Goal: Task Accomplishment & Management: Use online tool/utility

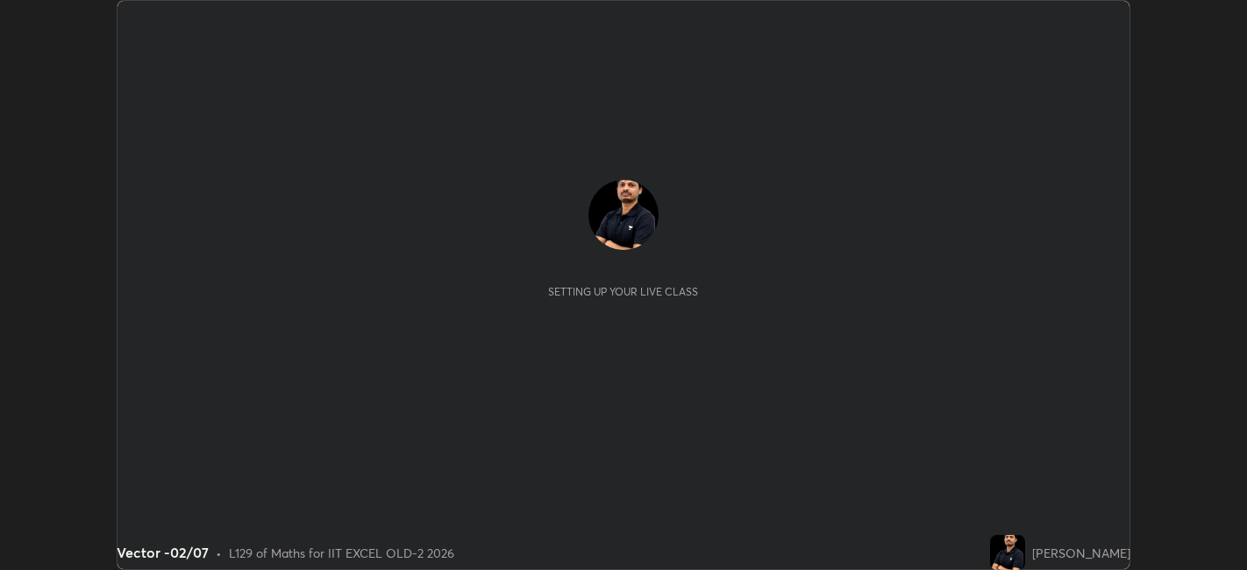
scroll to position [570, 1246]
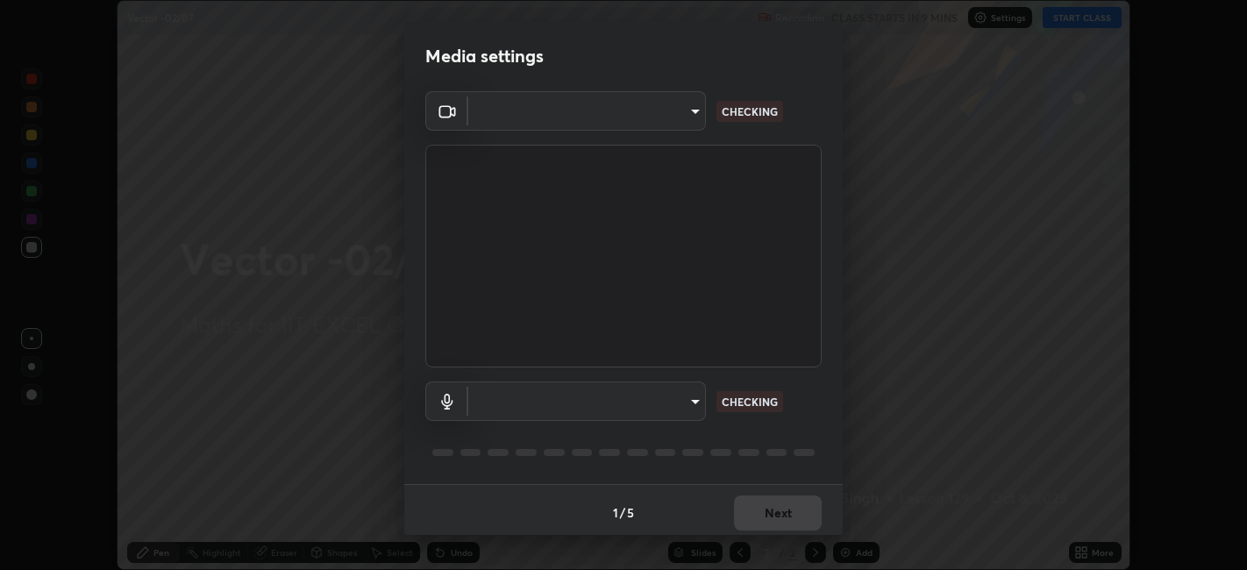
click at [651, 402] on body "Erase all Vector -02/07 Recording CLASS STARTS IN 9 MINS Settings START CLASS S…" at bounding box center [623, 285] width 1247 height 570
type input "a2c9e0304fea7a197325265949ed38064ec23766b16e4a4df4757bcf8ee53c87"
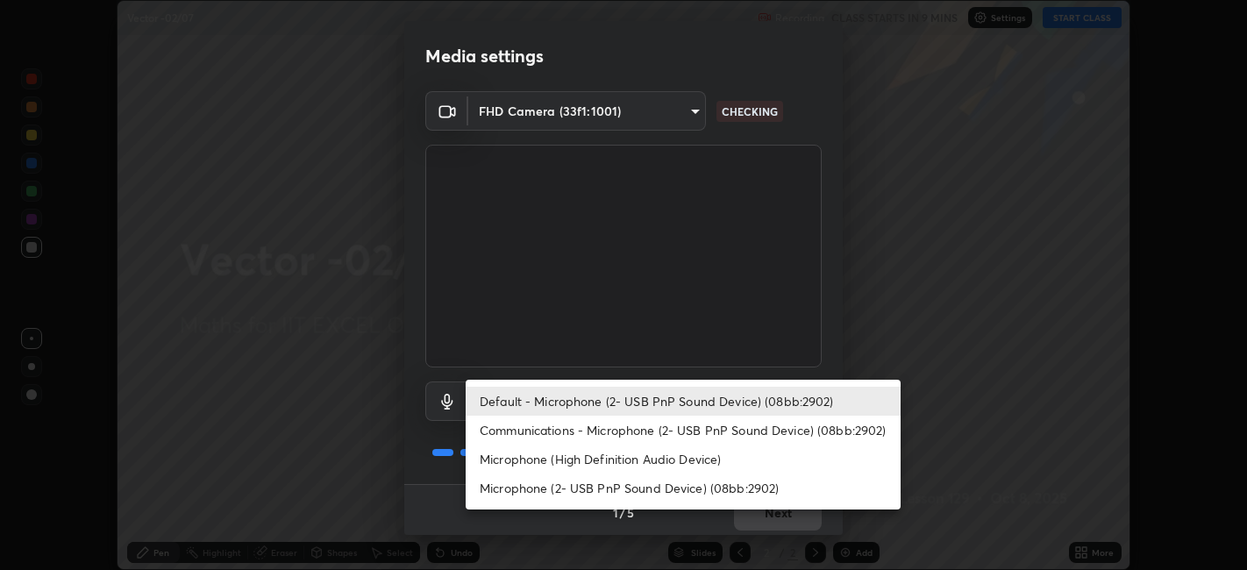
click at [577, 430] on li "Communications - Microphone (2- USB PnP Sound Device) (08bb:2902)" at bounding box center [683, 430] width 435 height 29
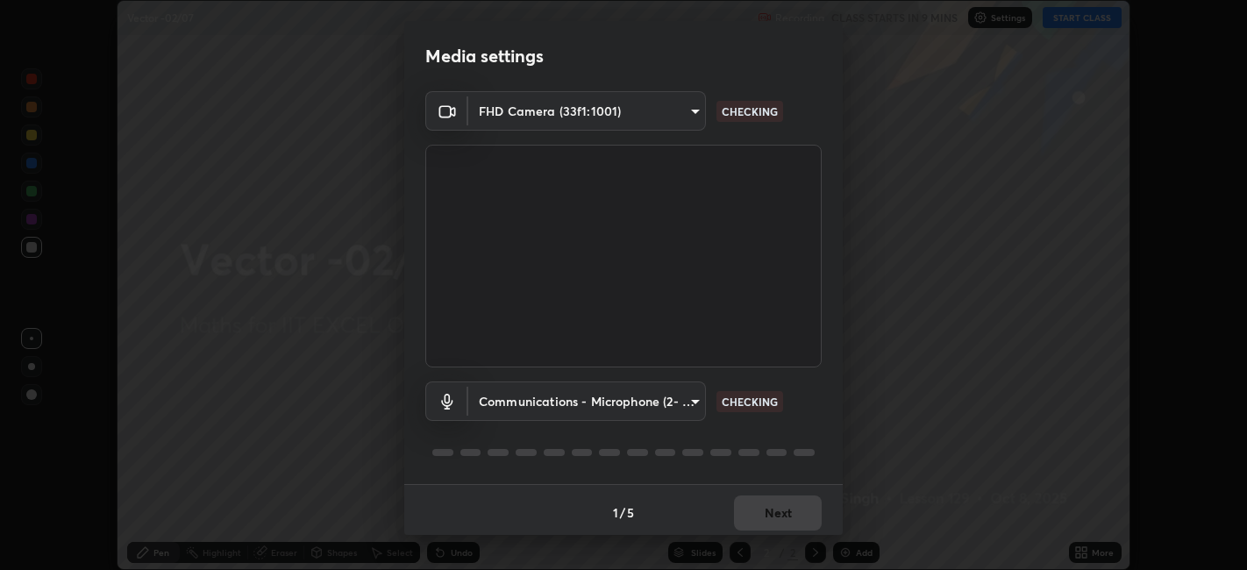
click at [573, 402] on li "Default - Microphone (2- USB PnP Sound Device) (08bb:2902)" at bounding box center [629, 401] width 326 height 17
type input "default"
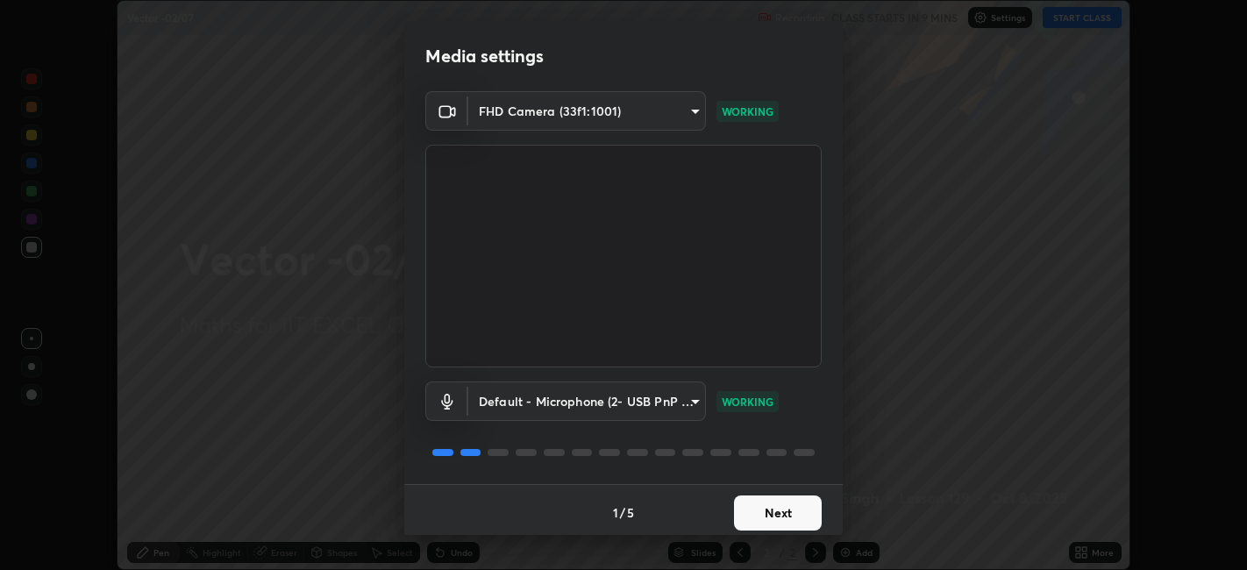
click at [779, 516] on button "Next" at bounding box center [778, 512] width 88 height 35
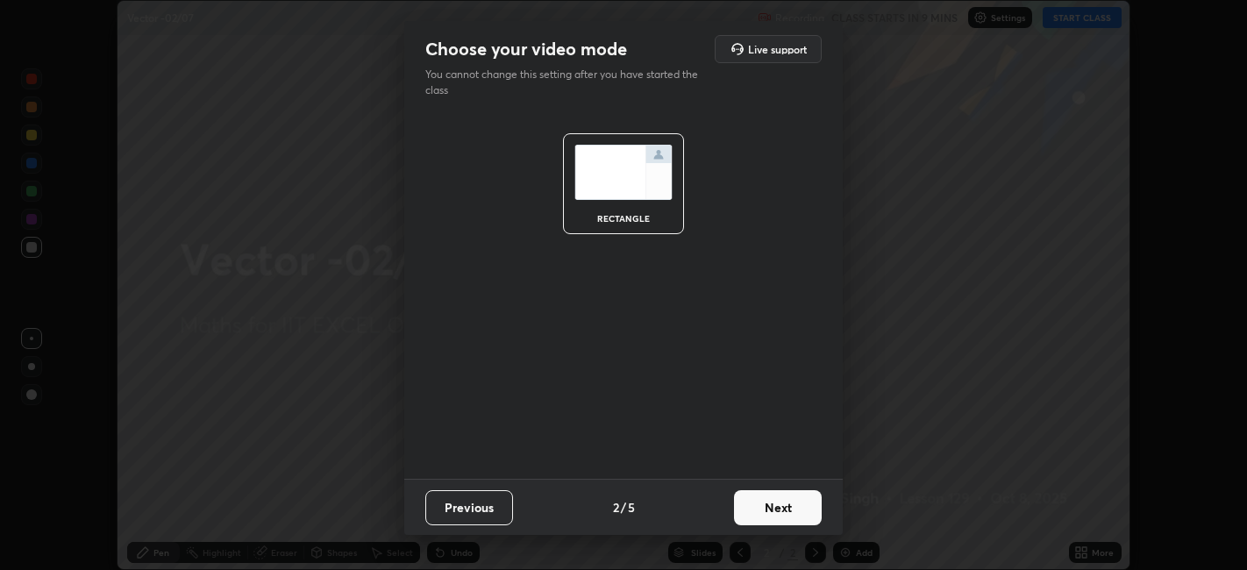
click at [798, 519] on button "Next" at bounding box center [778, 507] width 88 height 35
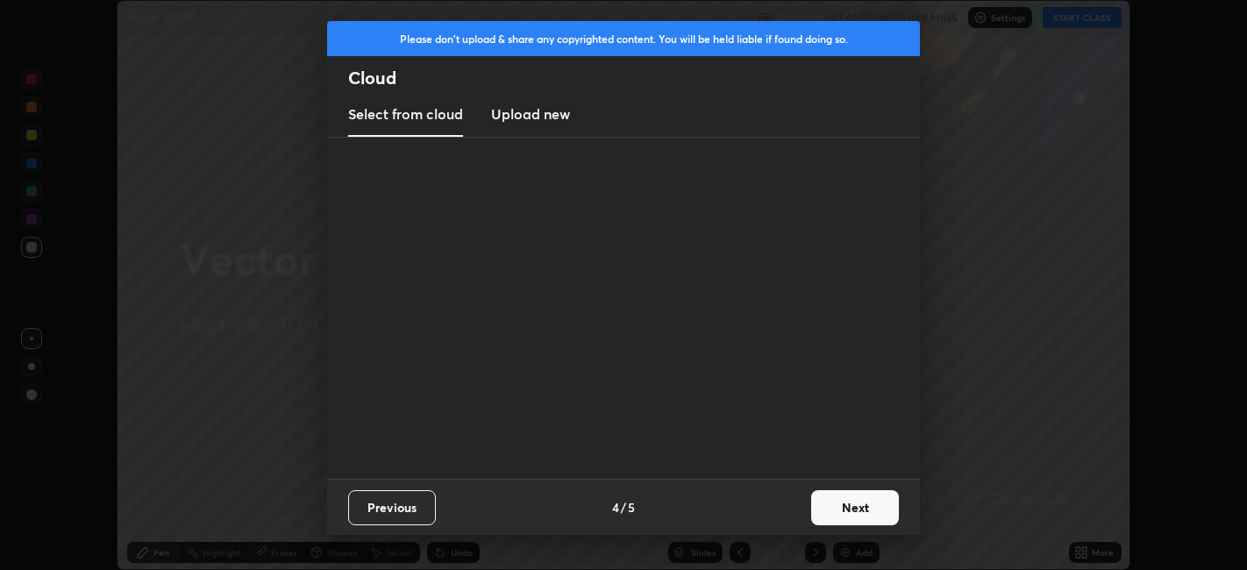
click at [819, 512] on button "Next" at bounding box center [855, 507] width 88 height 35
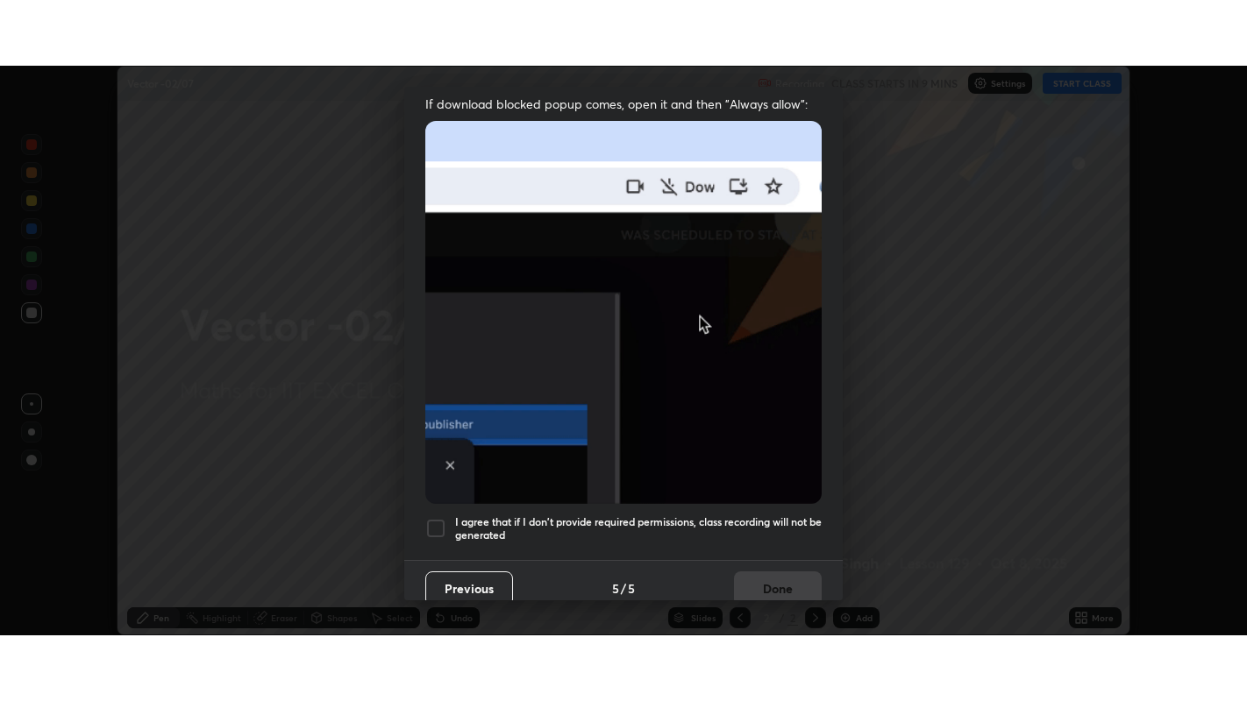
scroll to position [362, 0]
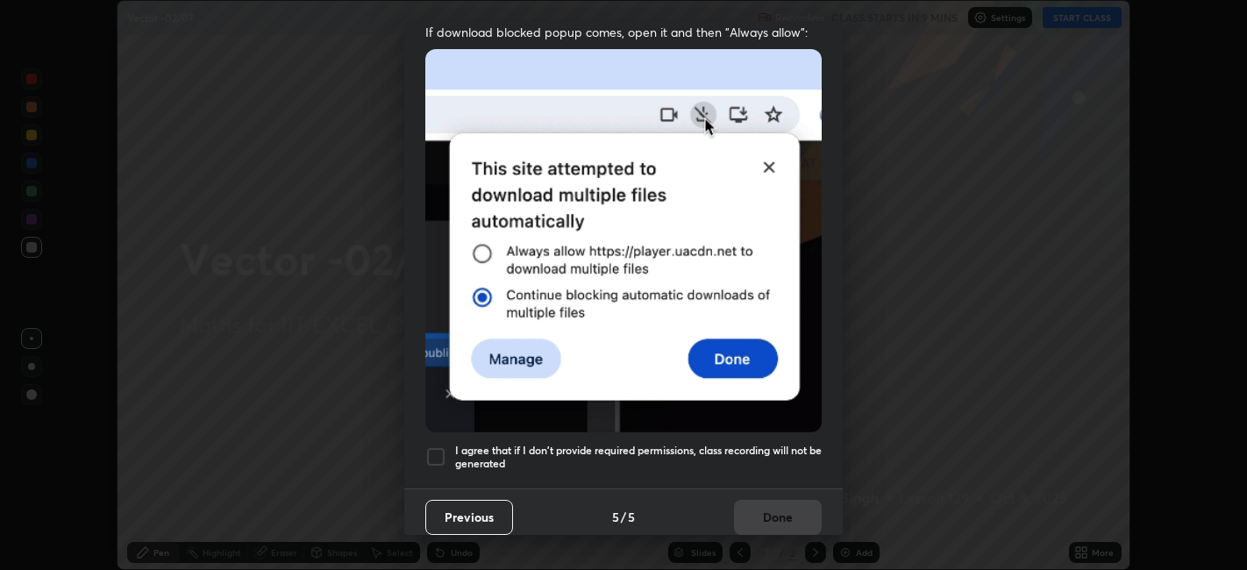
click at [431, 452] on div at bounding box center [435, 456] width 21 height 21
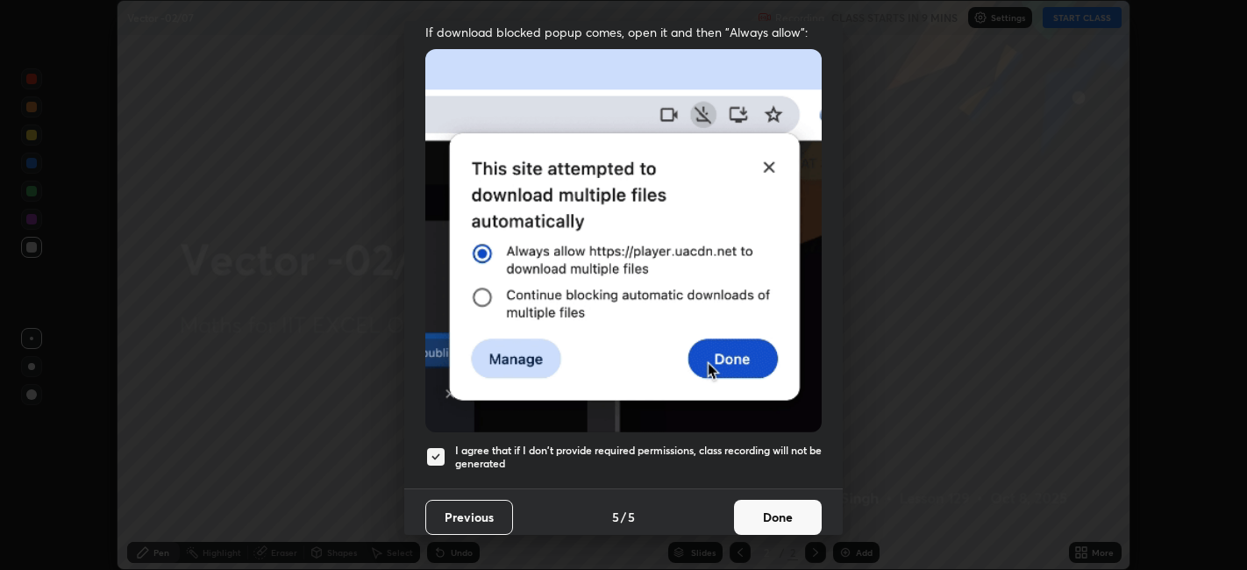
click at [754, 501] on button "Done" at bounding box center [778, 517] width 88 height 35
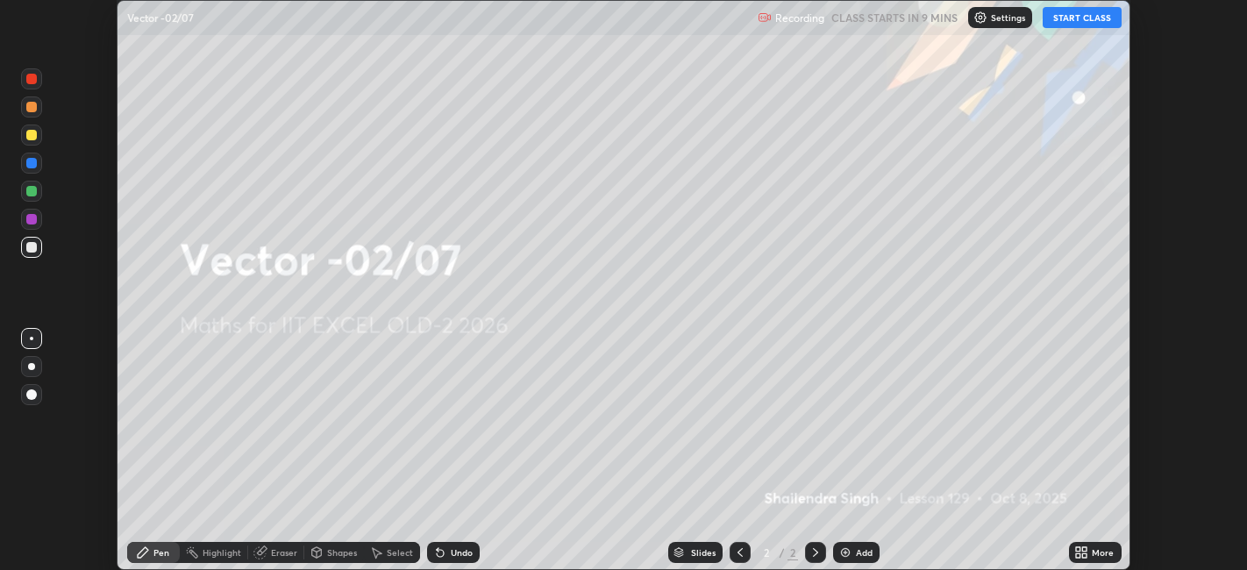
click at [1080, 552] on icon at bounding box center [1081, 552] width 14 height 14
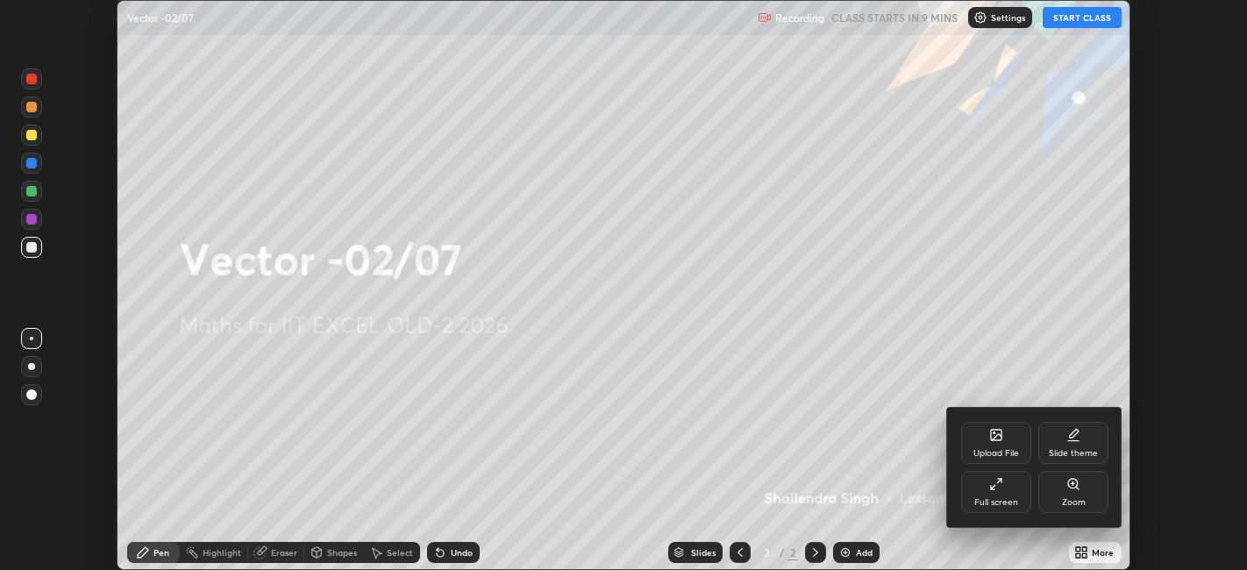
click at [1011, 504] on div "Full screen" at bounding box center [996, 502] width 44 height 9
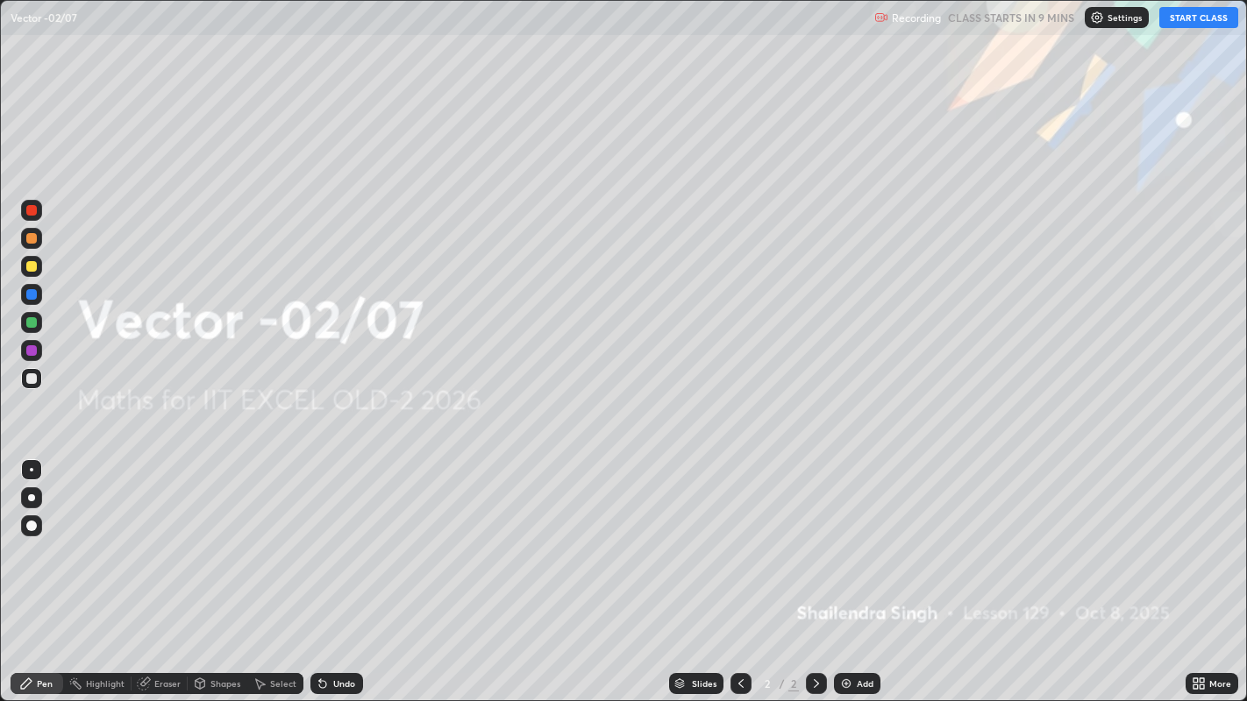
scroll to position [701, 1247]
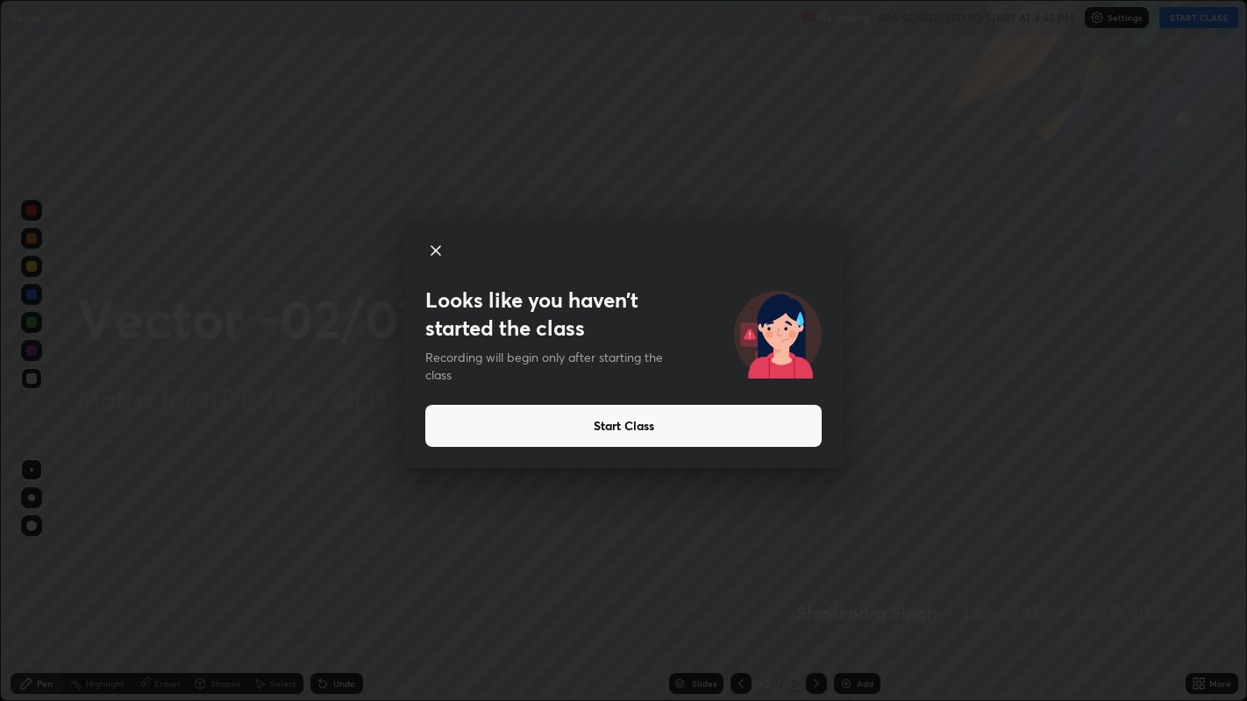
click at [736, 426] on button "Start Class" at bounding box center [623, 426] width 396 height 42
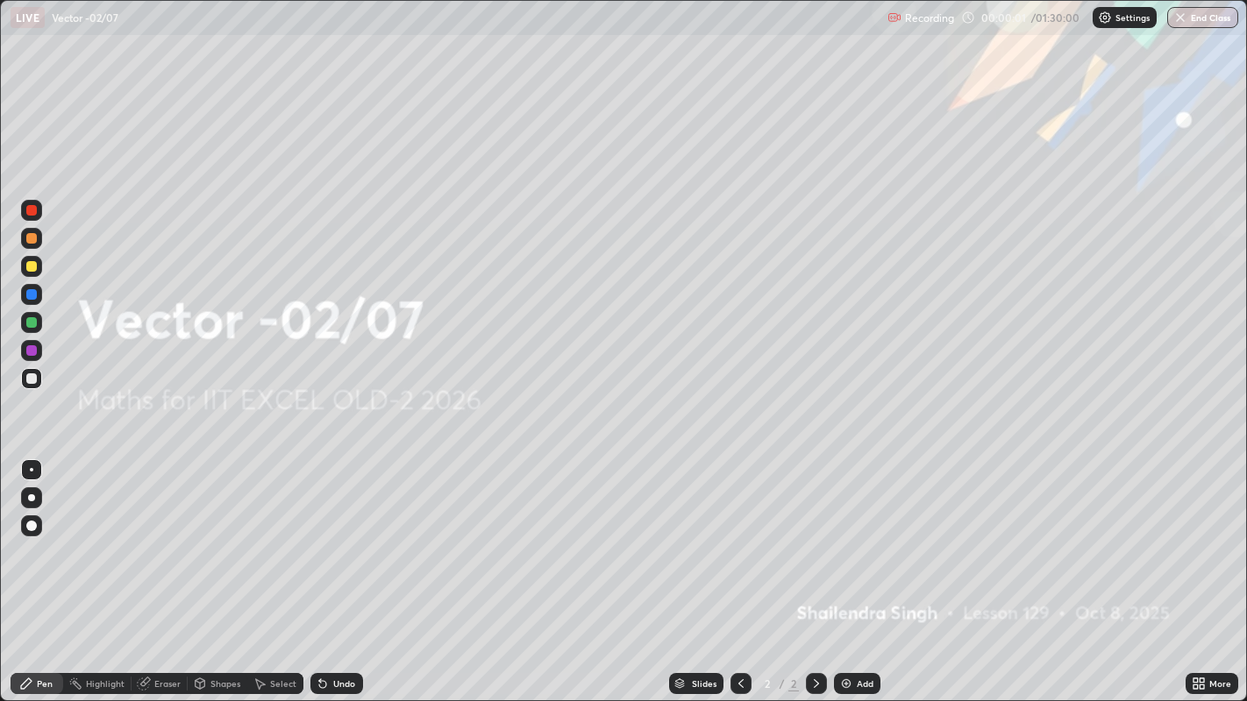
click at [1195, 569] on icon at bounding box center [1195, 681] width 4 height 4
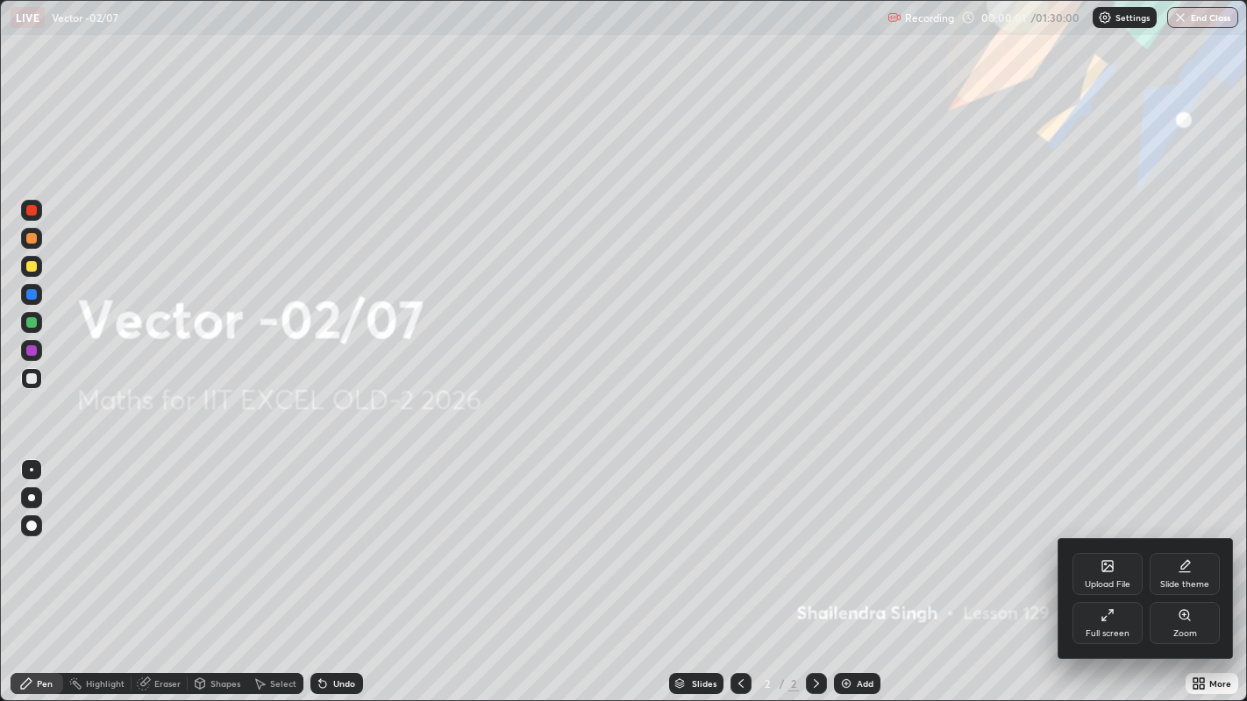
click at [1096, 569] on div "Upload File" at bounding box center [1107, 574] width 70 height 42
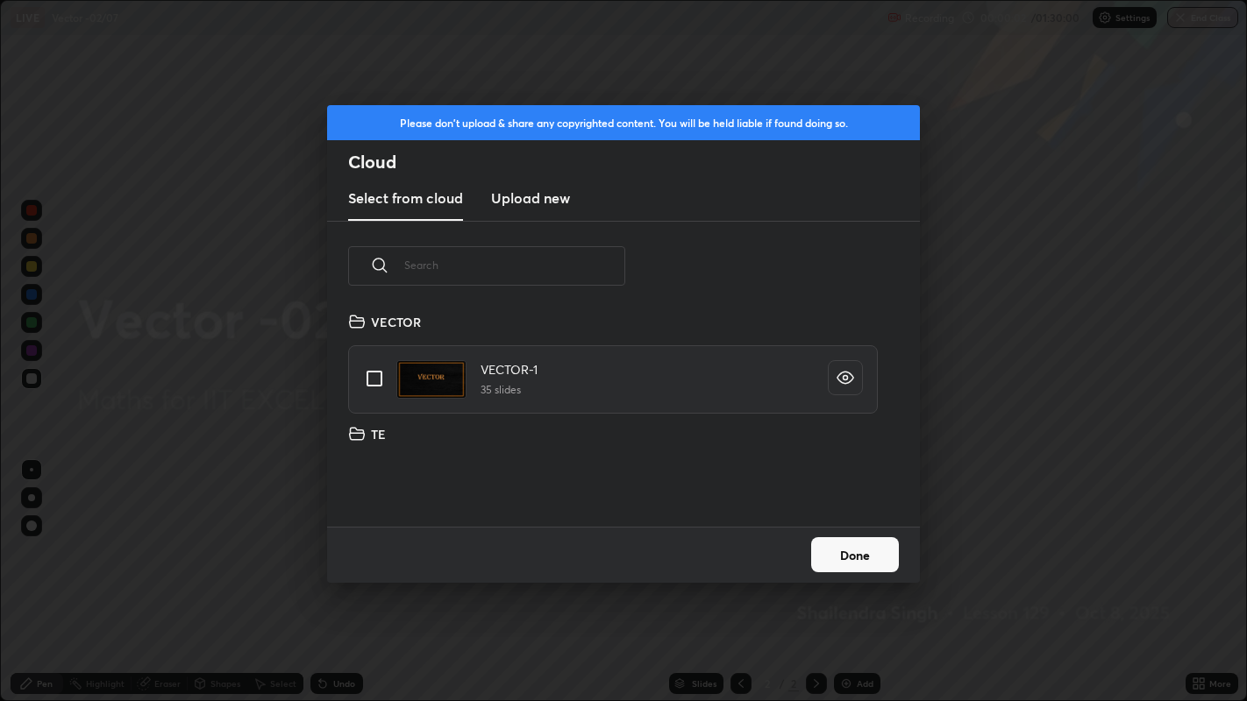
scroll to position [216, 563]
click at [375, 374] on input "grid" at bounding box center [374, 378] width 37 height 37
checkbox input "true"
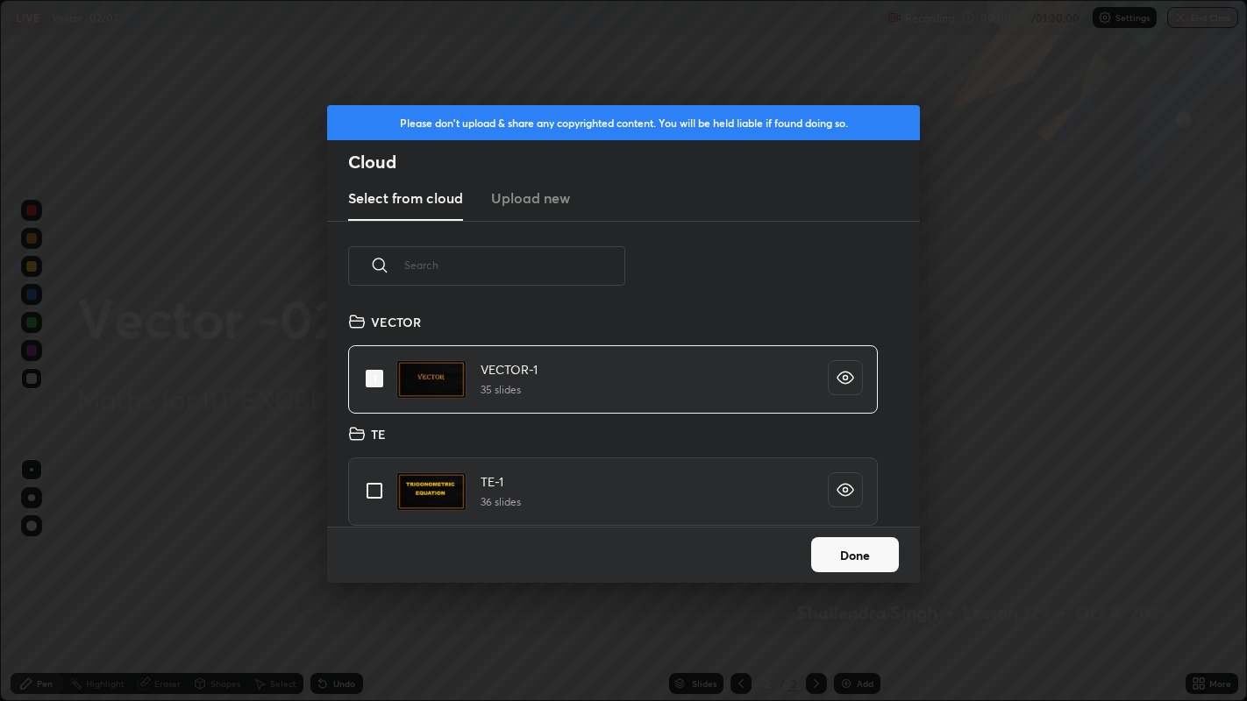
click at [846, 561] on button "Done" at bounding box center [855, 554] width 88 height 35
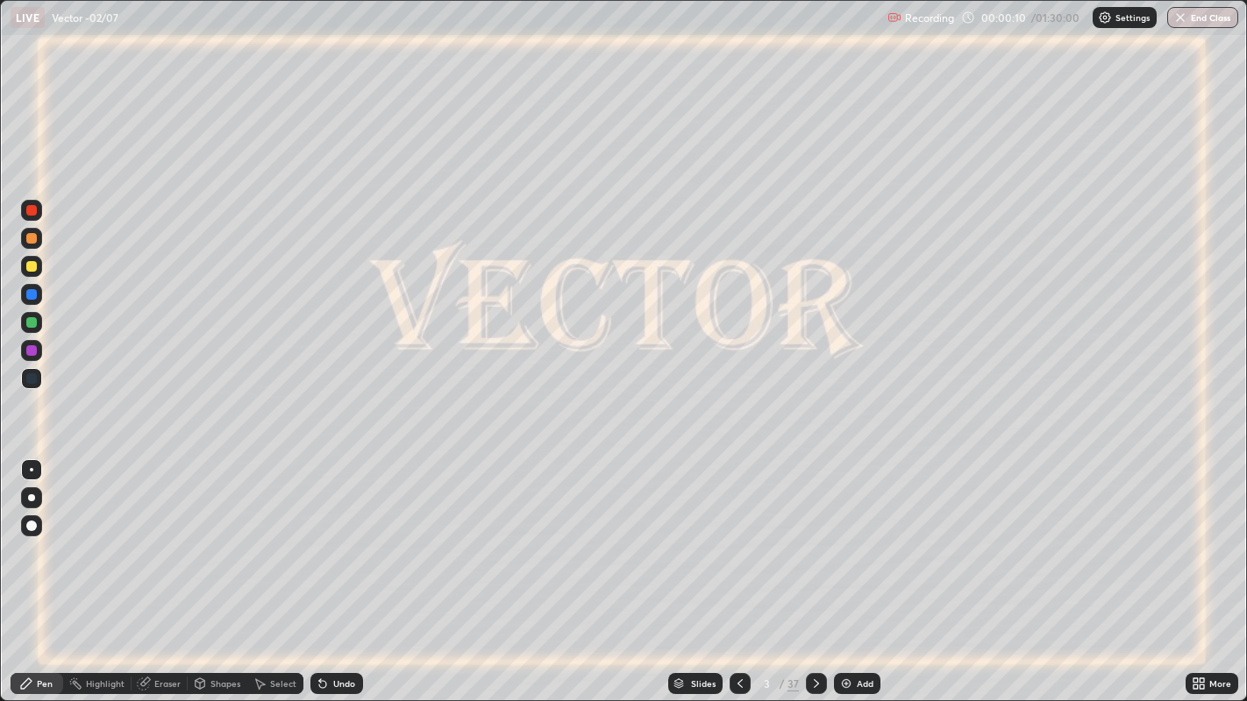
click at [699, 569] on div "Slides" at bounding box center [703, 683] width 25 height 9
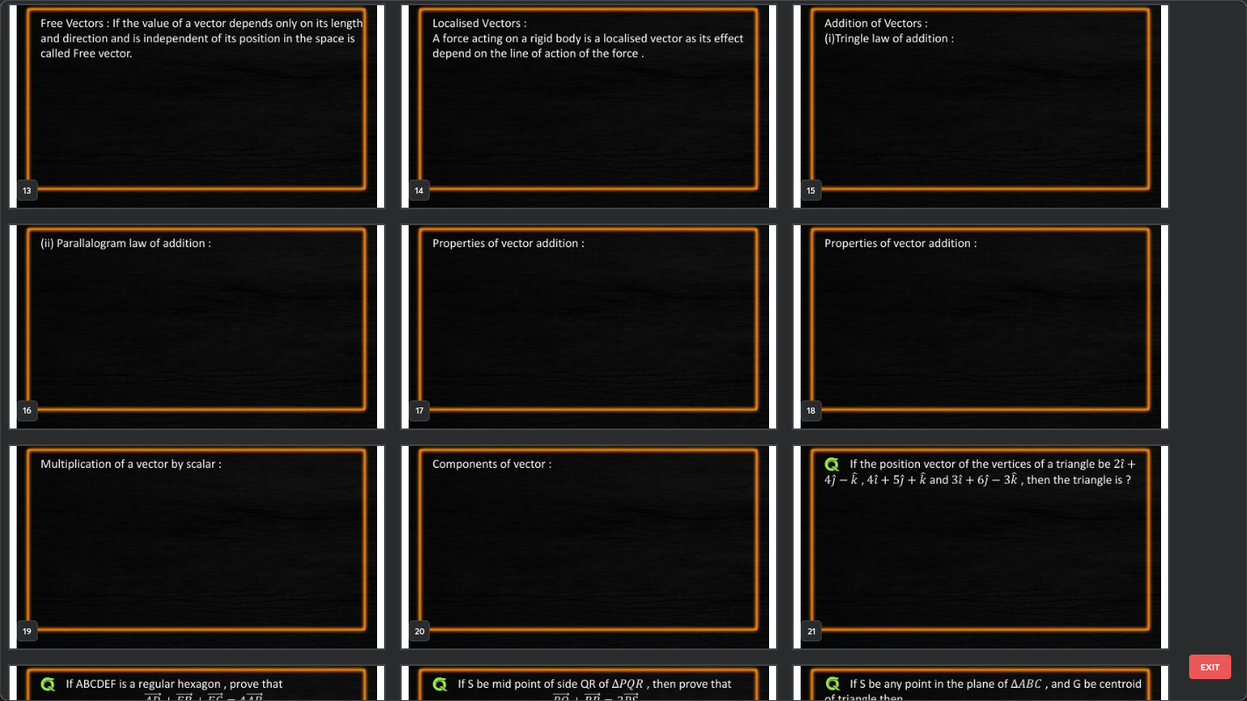
scroll to position [896, 0]
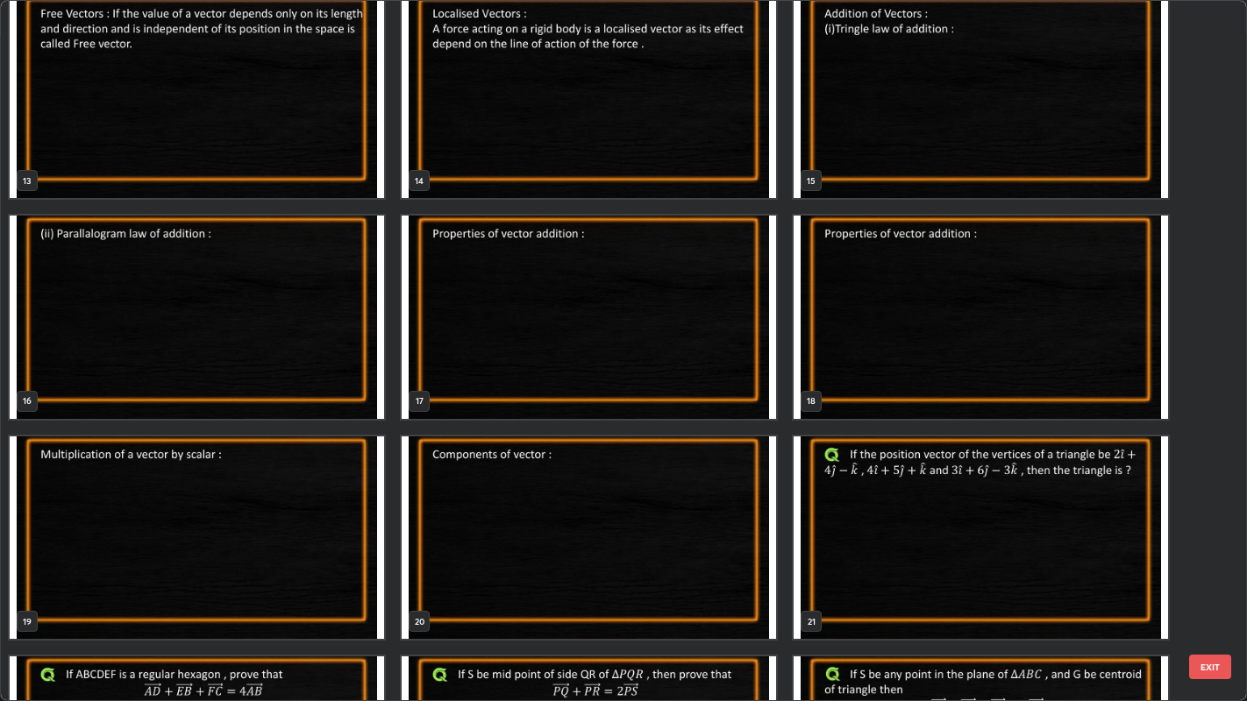
click at [868, 527] on img "grid" at bounding box center [980, 538] width 374 height 203
click at [874, 530] on img "grid" at bounding box center [980, 538] width 374 height 203
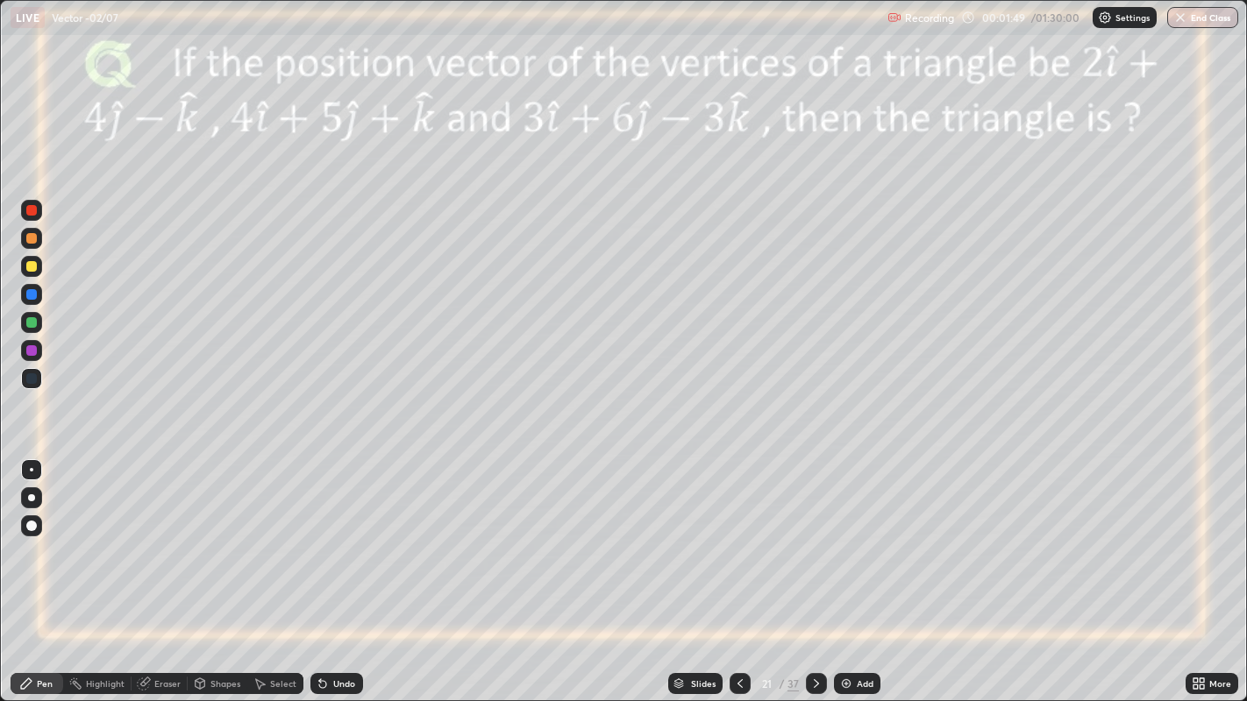
click at [30, 352] on div at bounding box center [31, 350] width 11 height 11
click at [31, 270] on div at bounding box center [31, 266] width 11 height 11
click at [343, 569] on div "Undo" at bounding box center [344, 683] width 22 height 9
click at [342, 569] on div "Undo" at bounding box center [344, 683] width 22 height 9
click at [35, 299] on div at bounding box center [31, 294] width 21 height 21
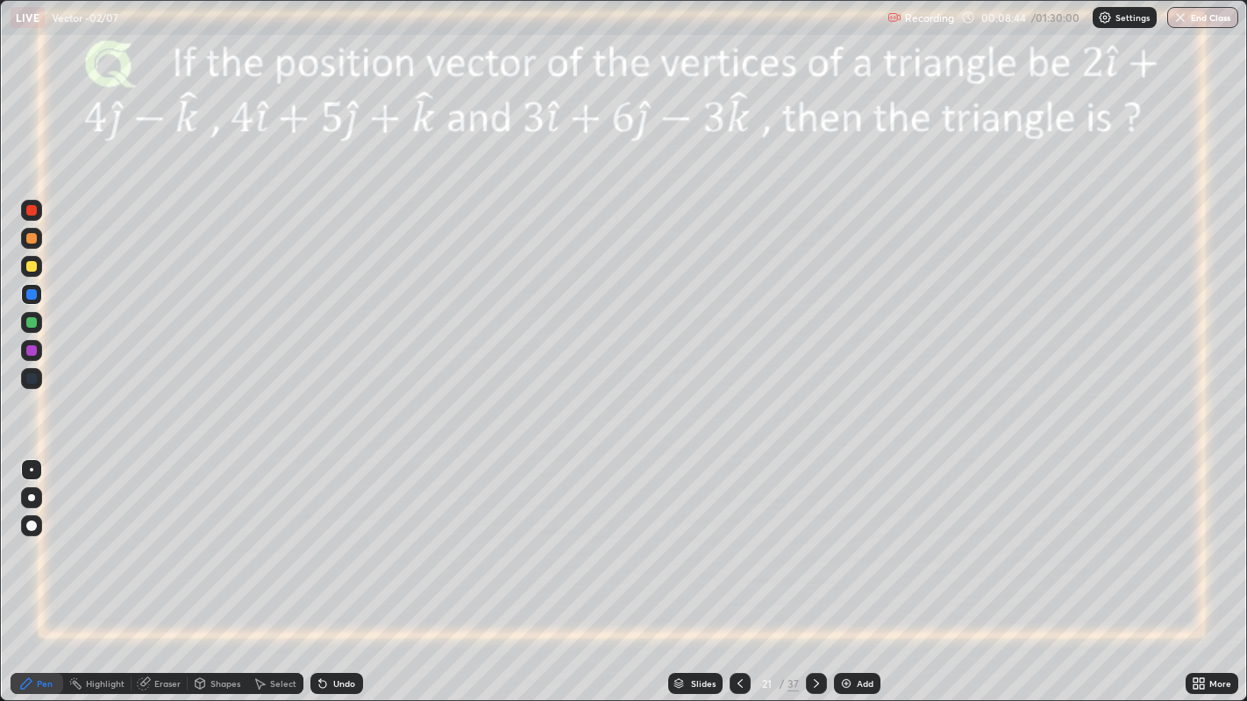
click at [814, 569] on icon at bounding box center [816, 684] width 14 height 14
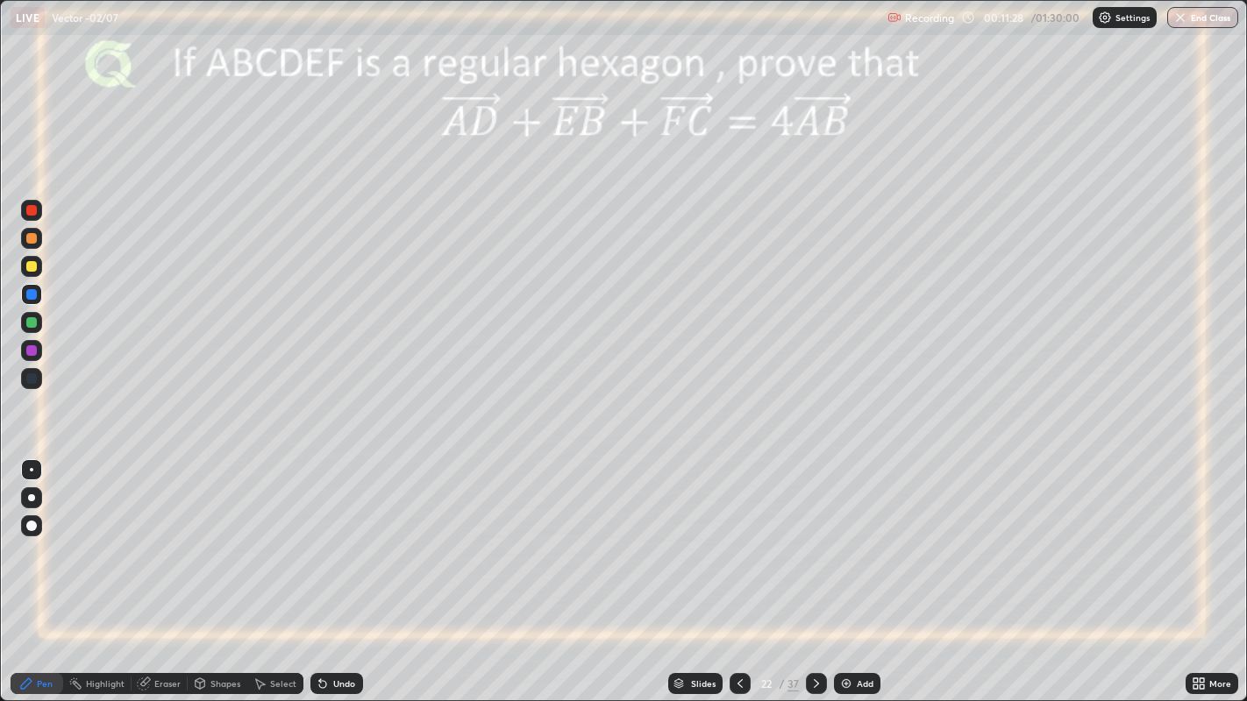
click at [31, 352] on div at bounding box center [31, 350] width 11 height 11
click at [35, 269] on div at bounding box center [31, 266] width 11 height 11
click at [32, 323] on div at bounding box center [31, 322] width 11 height 11
click at [30, 295] on div at bounding box center [31, 294] width 11 height 11
click at [29, 270] on div at bounding box center [31, 266] width 11 height 11
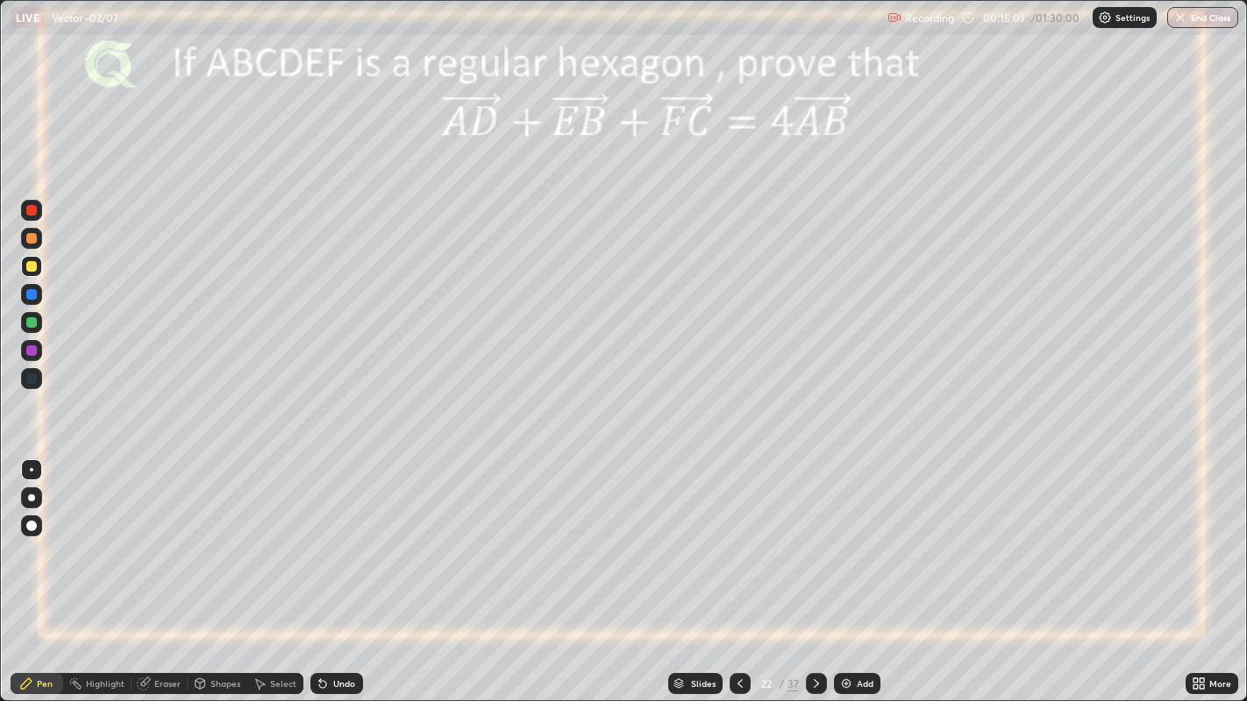
click at [331, 569] on div "Undo" at bounding box center [336, 683] width 53 height 21
click at [319, 569] on icon at bounding box center [320, 680] width 2 height 2
click at [814, 569] on icon at bounding box center [816, 683] width 5 height 9
click at [36, 295] on div at bounding box center [31, 294] width 11 height 11
click at [33, 267] on div at bounding box center [31, 266] width 11 height 11
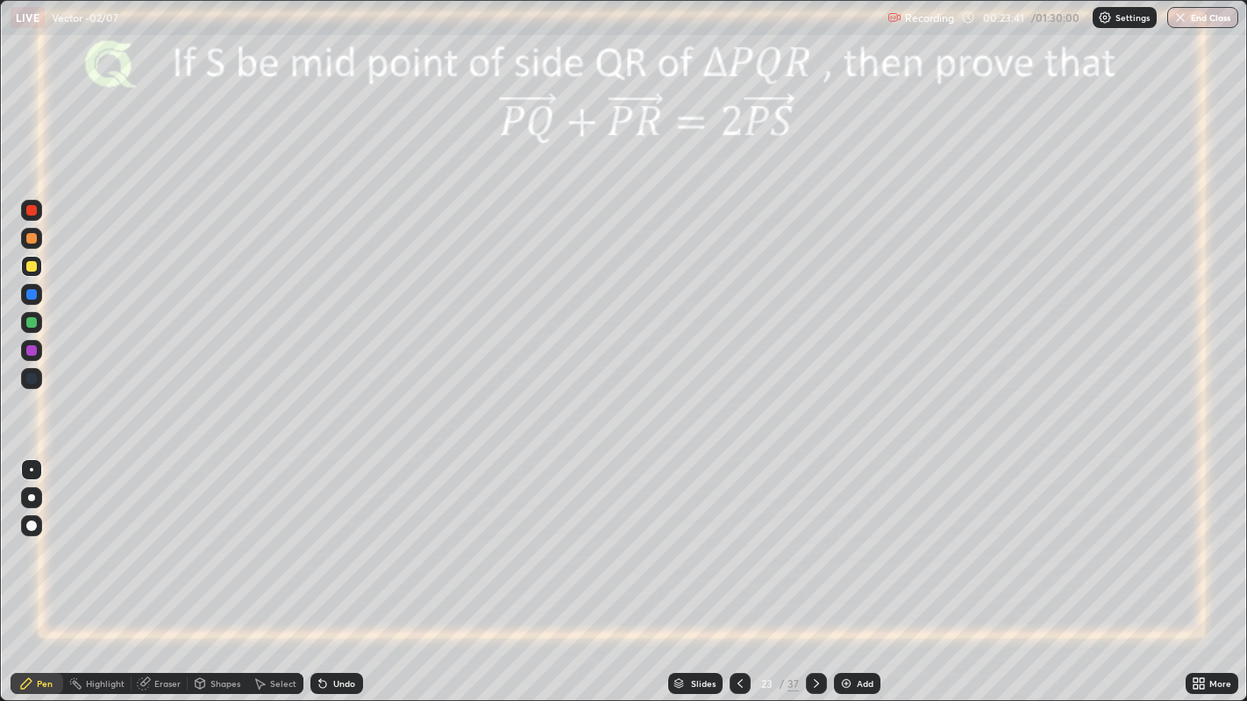
click at [33, 296] on div at bounding box center [31, 294] width 11 height 11
click at [33, 349] on div at bounding box center [31, 350] width 11 height 11
click at [320, 569] on icon at bounding box center [322, 684] width 7 height 7
click at [814, 569] on icon at bounding box center [816, 684] width 14 height 14
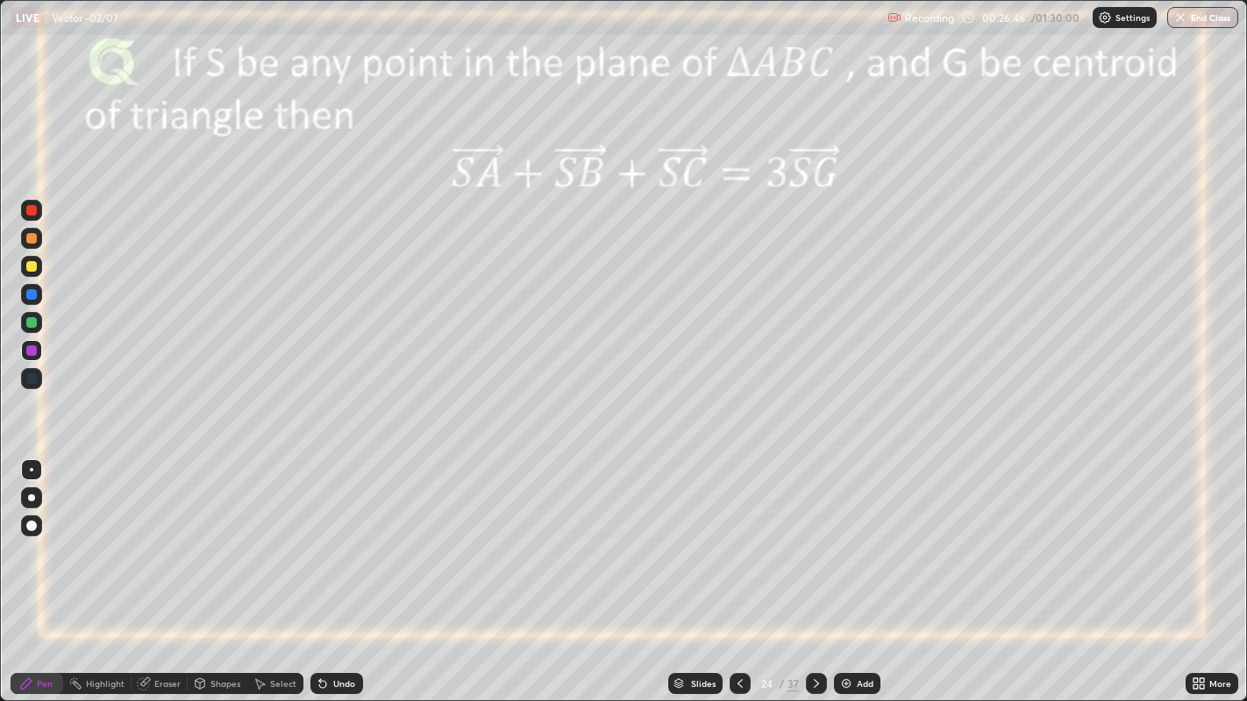
click at [27, 322] on div at bounding box center [31, 322] width 11 height 11
click at [31, 267] on div at bounding box center [31, 266] width 11 height 11
click at [33, 352] on div at bounding box center [31, 350] width 11 height 11
click at [328, 569] on div "Undo" at bounding box center [336, 683] width 53 height 21
click at [31, 323] on div at bounding box center [31, 322] width 11 height 11
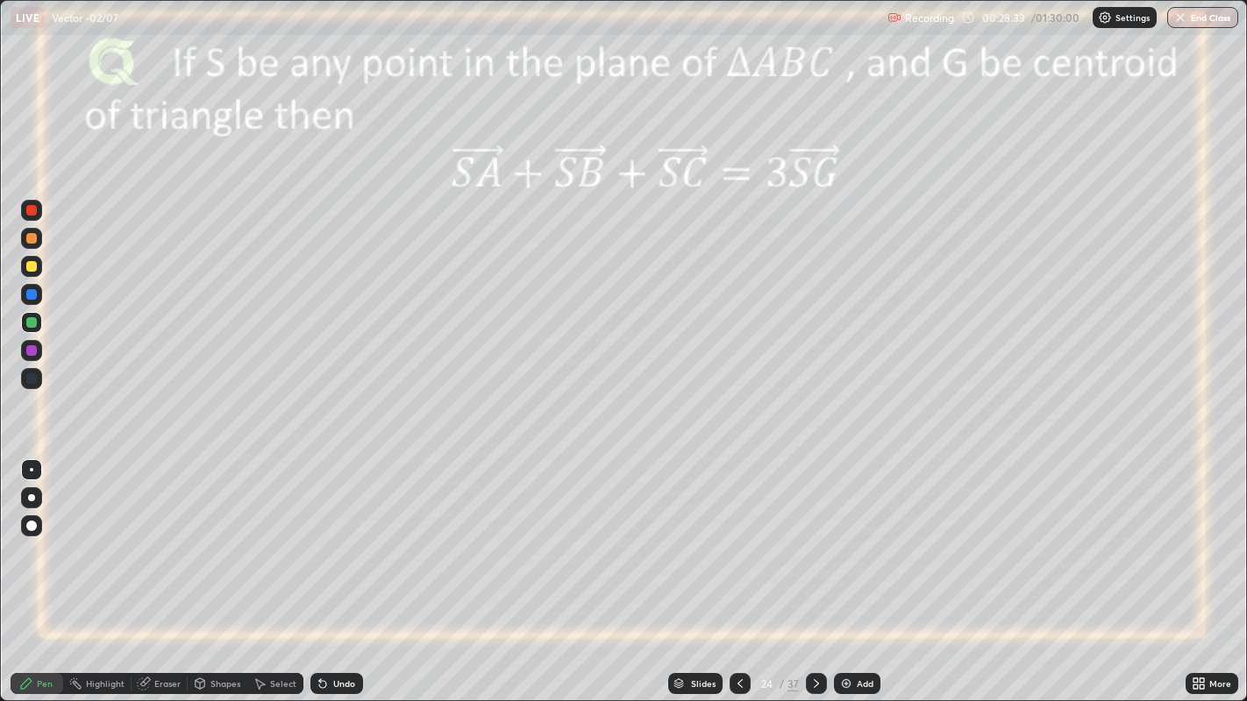
click at [31, 210] on div at bounding box center [31, 210] width 11 height 11
click at [32, 267] on div at bounding box center [31, 266] width 11 height 11
click at [31, 352] on div at bounding box center [31, 350] width 11 height 11
click at [339, 569] on div "Undo" at bounding box center [344, 683] width 22 height 9
click at [738, 569] on icon at bounding box center [740, 684] width 14 height 14
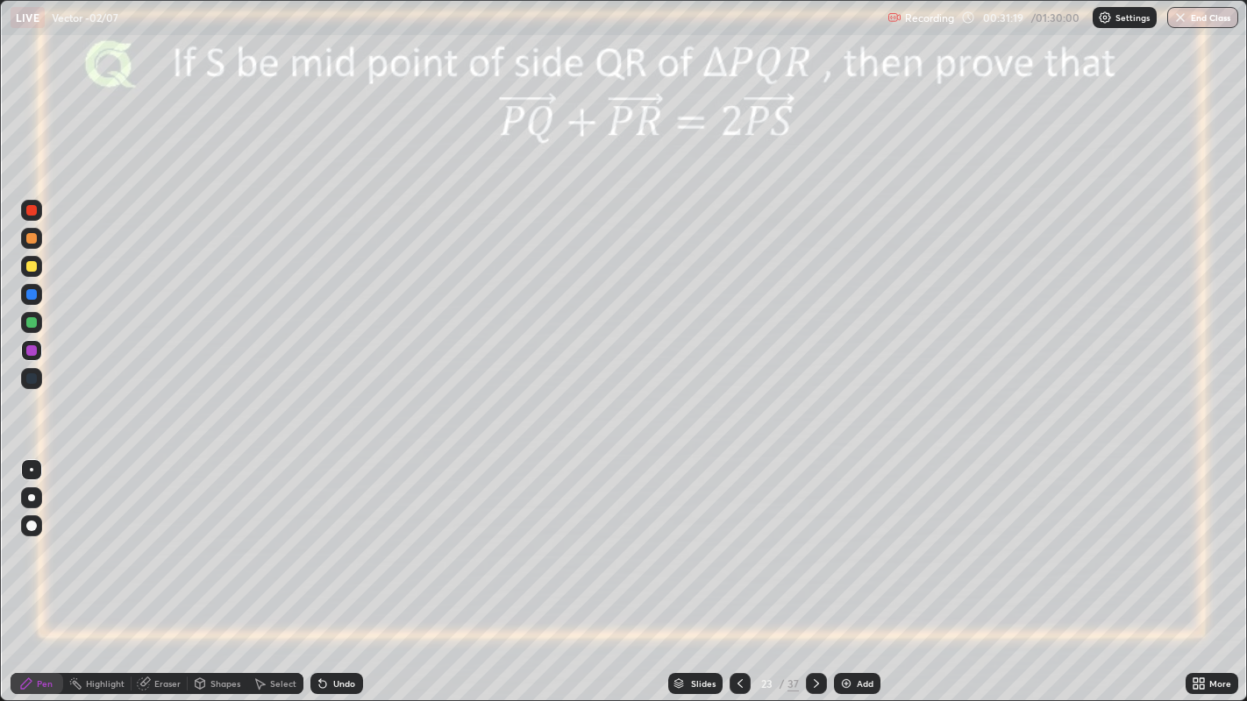
click at [815, 569] on icon at bounding box center [816, 684] width 14 height 14
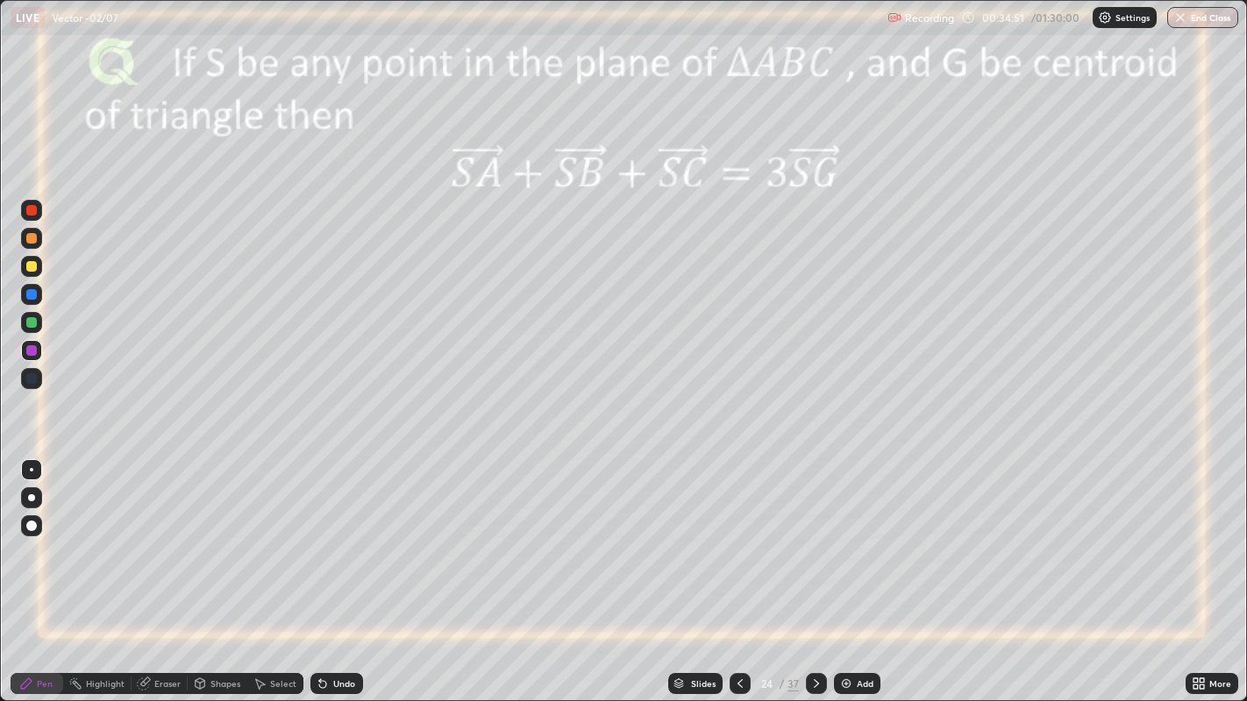
click at [144, 569] on icon at bounding box center [145, 682] width 10 height 9
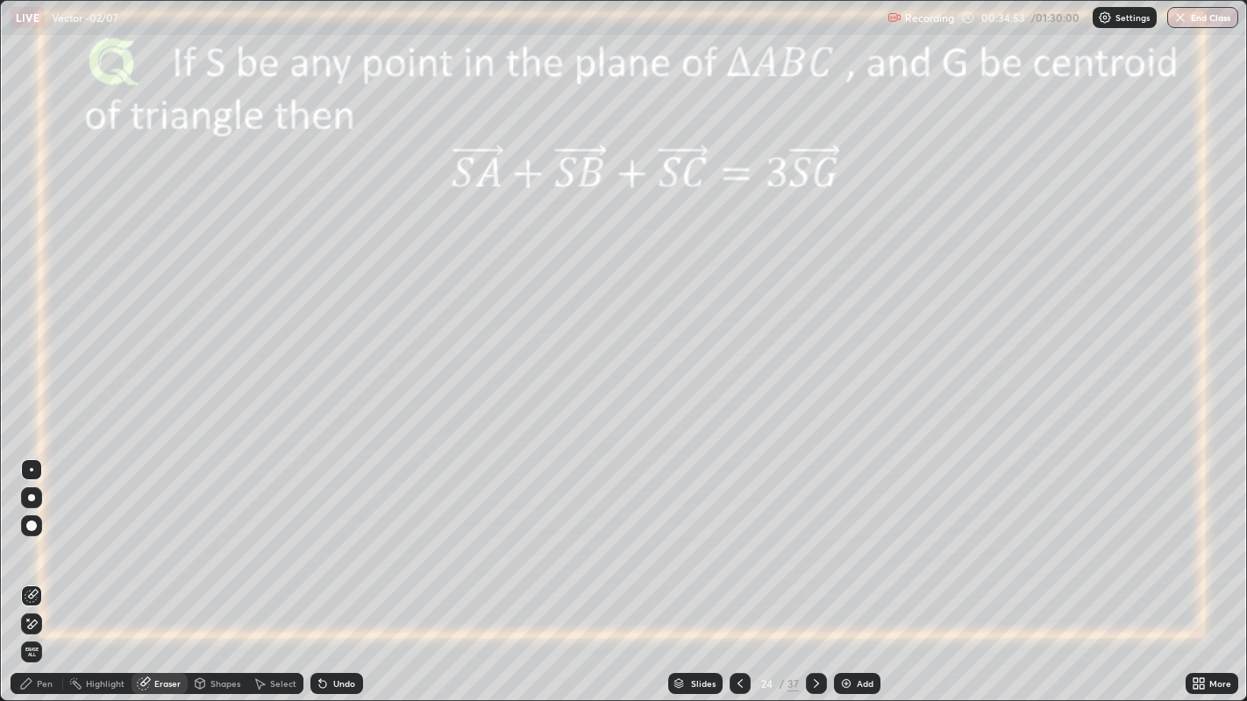
click at [39, 569] on div "Pen" at bounding box center [45, 683] width 16 height 9
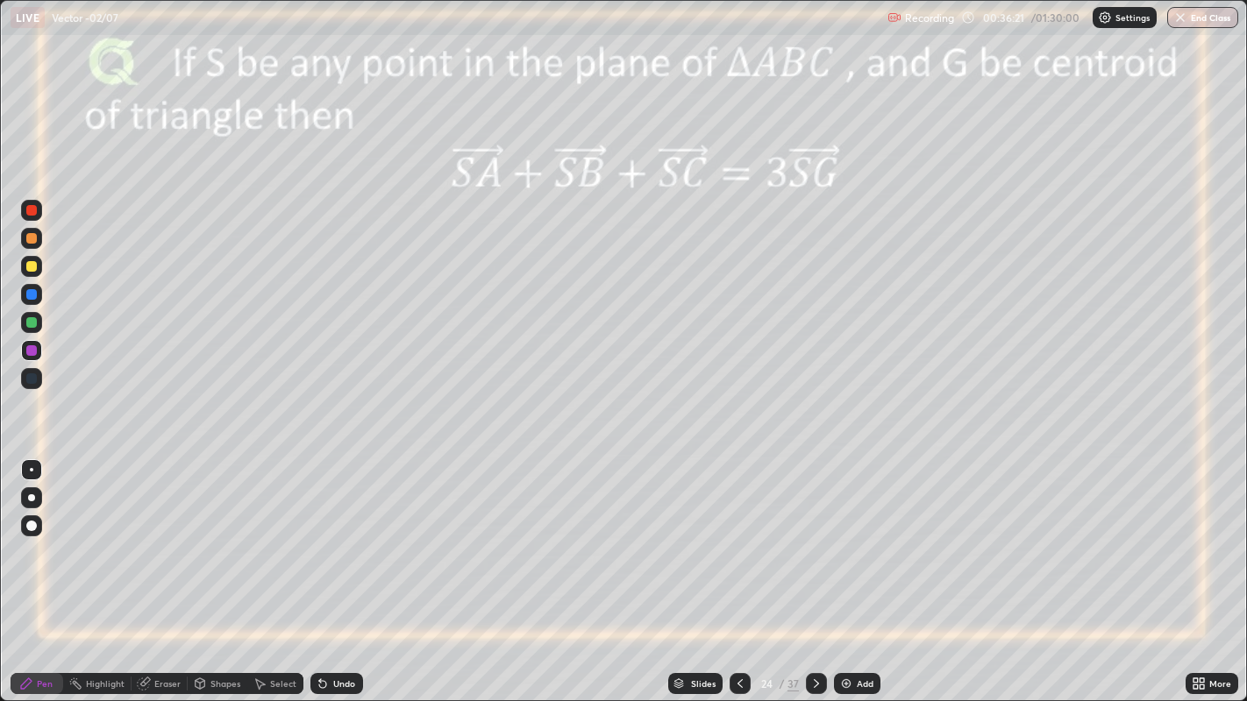
click at [814, 569] on icon at bounding box center [816, 683] width 5 height 9
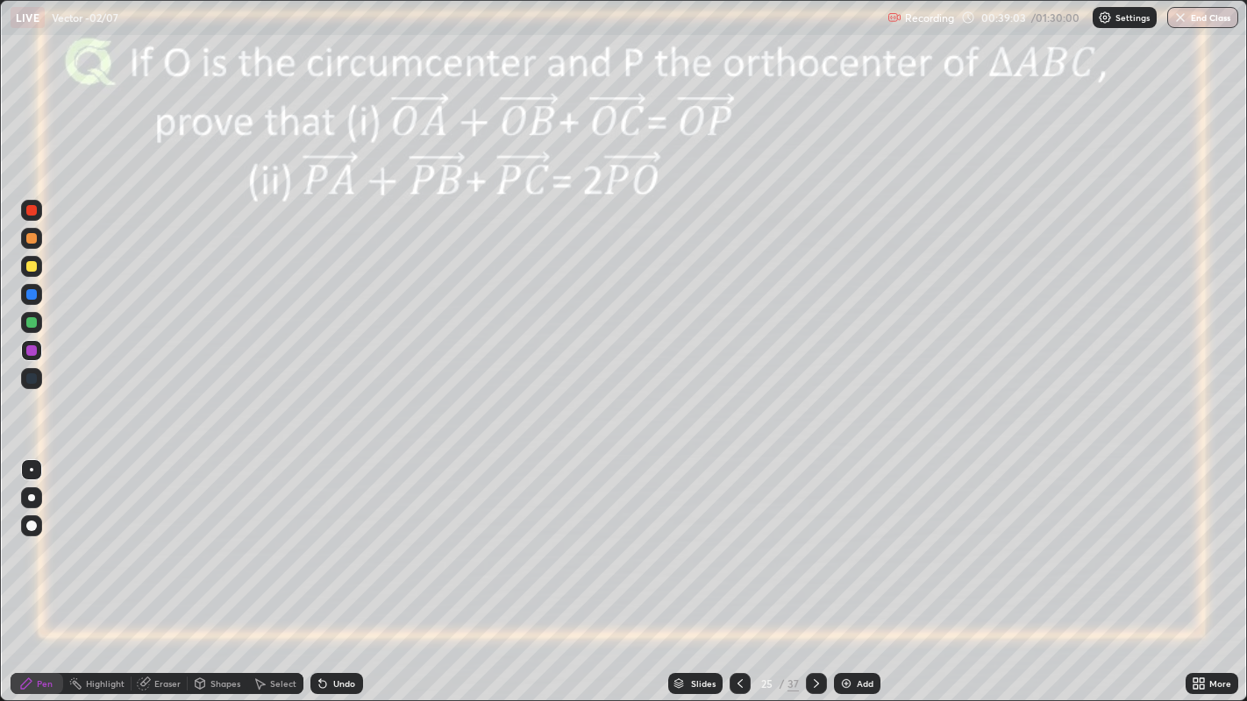
click at [738, 569] on icon at bounding box center [740, 684] width 14 height 14
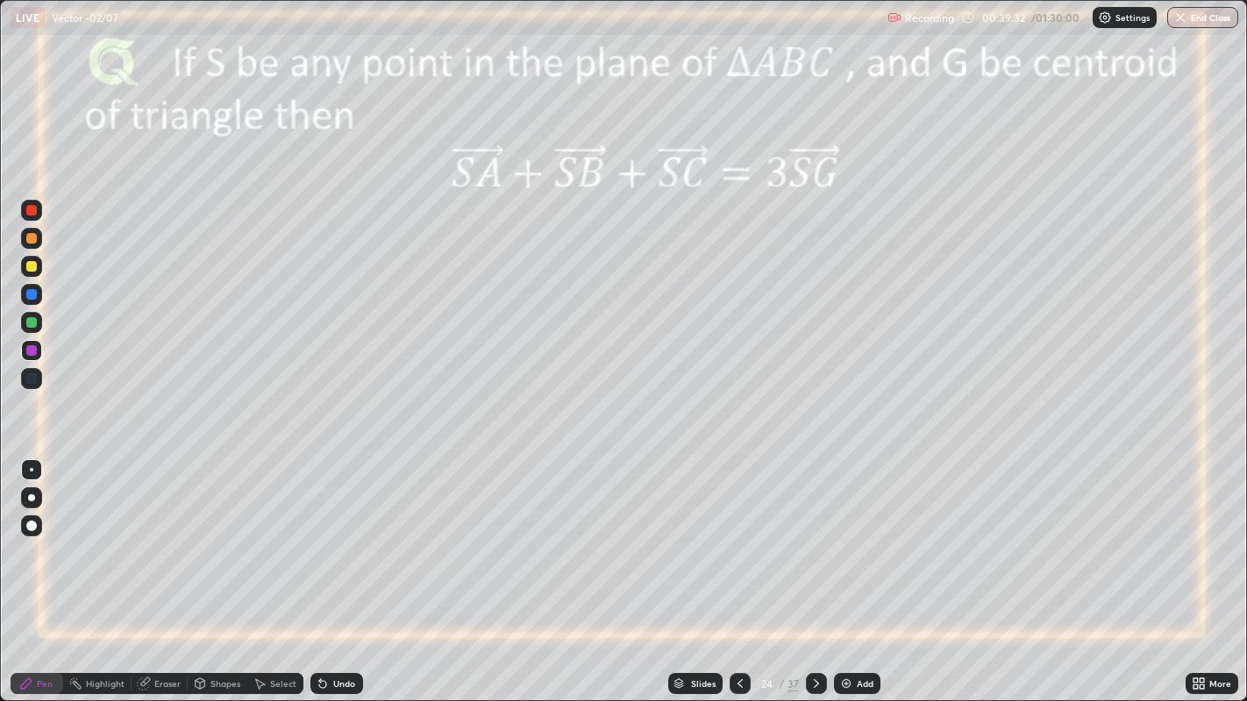
click at [811, 569] on icon at bounding box center [816, 684] width 14 height 14
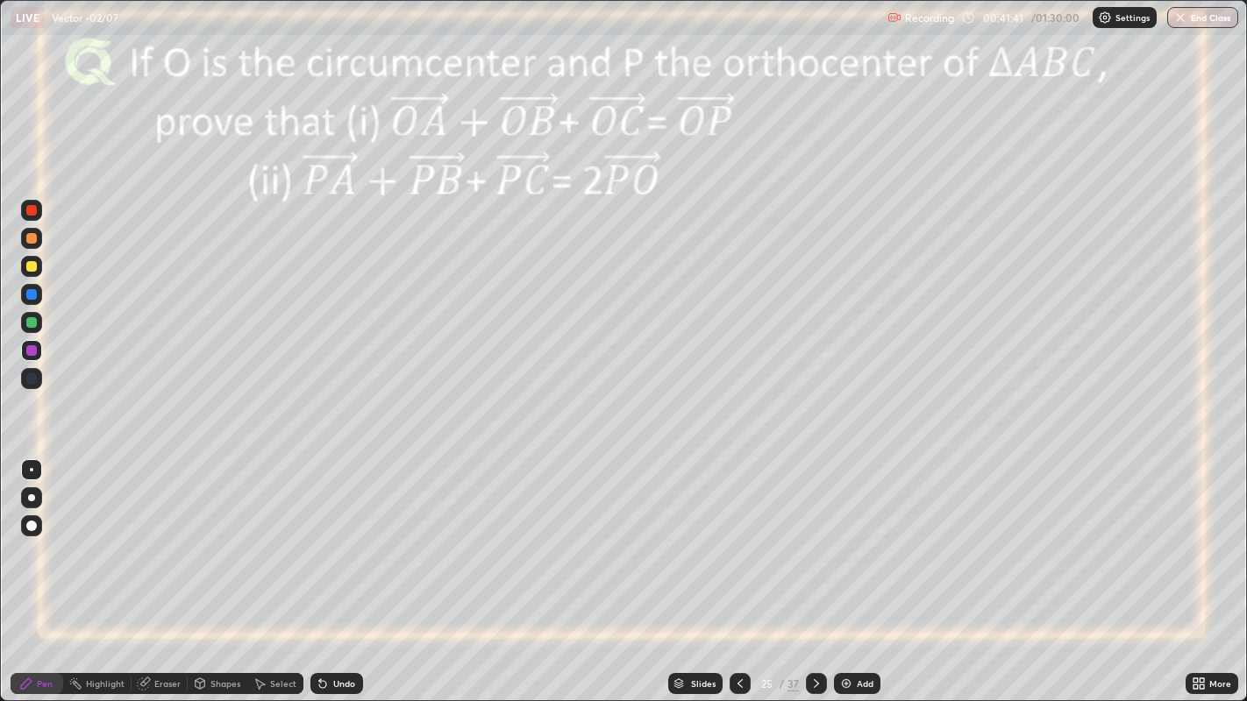
click at [346, 569] on div "Undo" at bounding box center [336, 683] width 53 height 21
click at [29, 323] on div at bounding box center [31, 322] width 11 height 11
click at [736, 569] on icon at bounding box center [740, 684] width 14 height 14
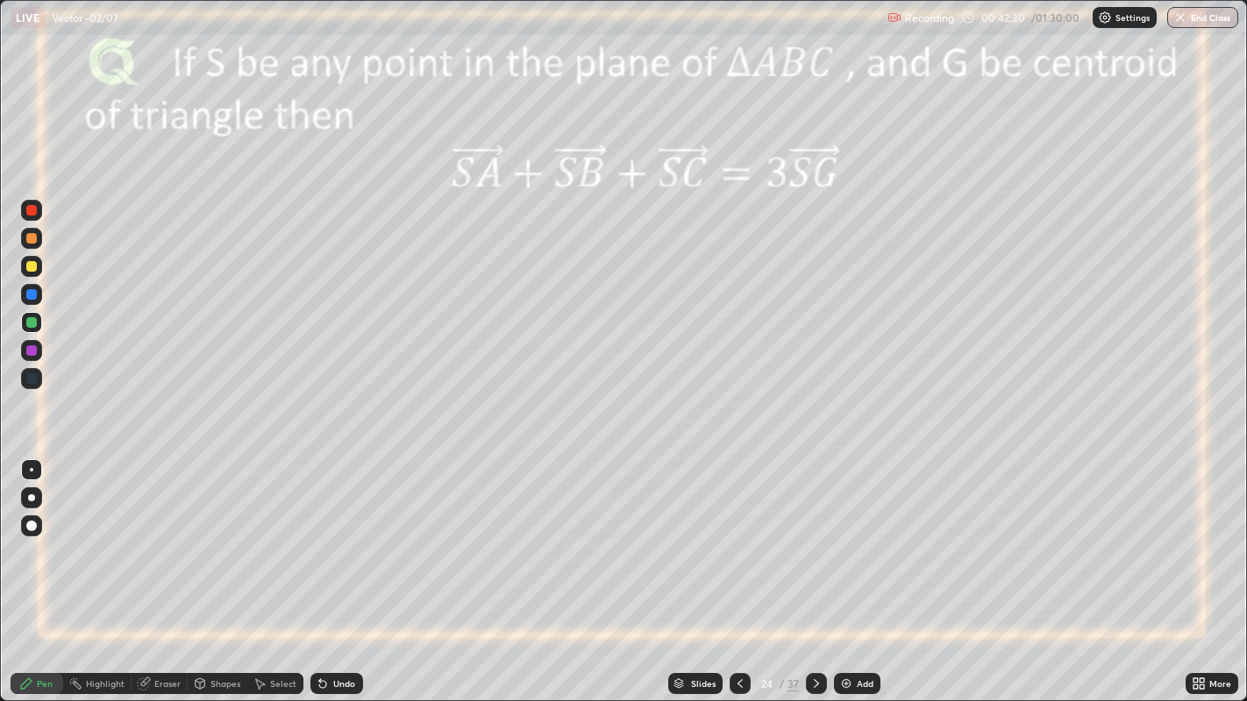
click at [814, 569] on icon at bounding box center [816, 684] width 14 height 14
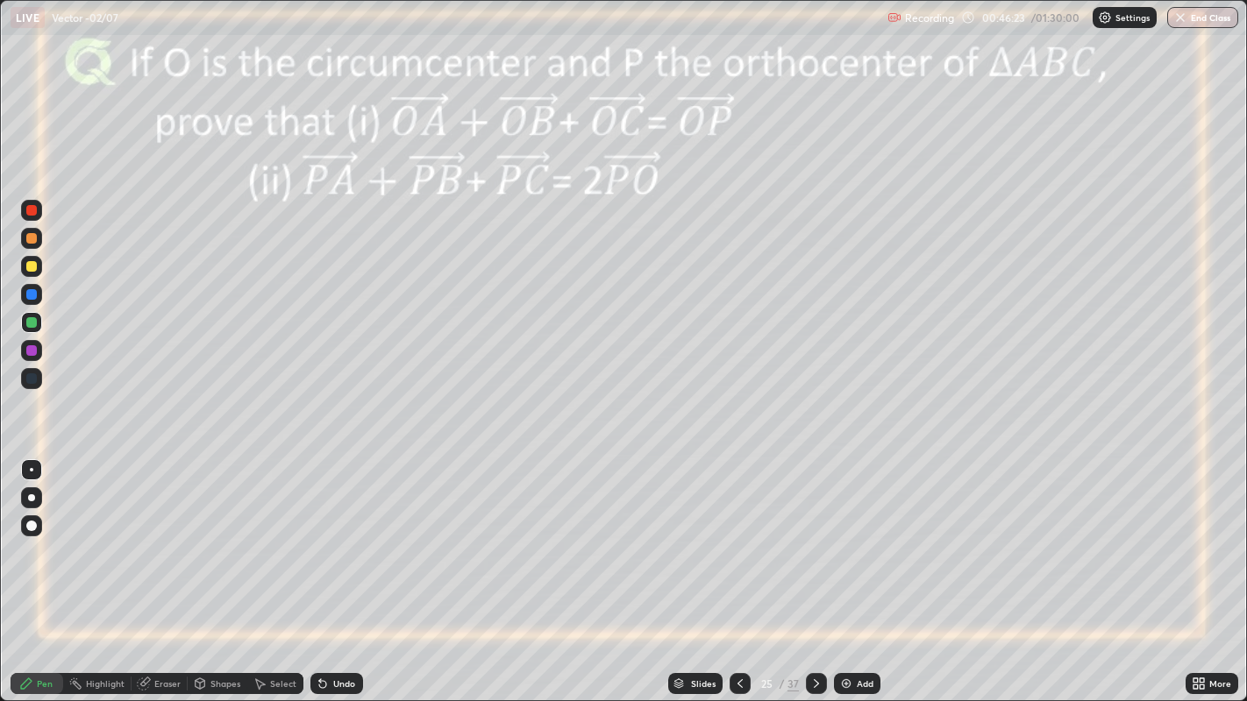
click at [811, 569] on icon at bounding box center [816, 684] width 14 height 14
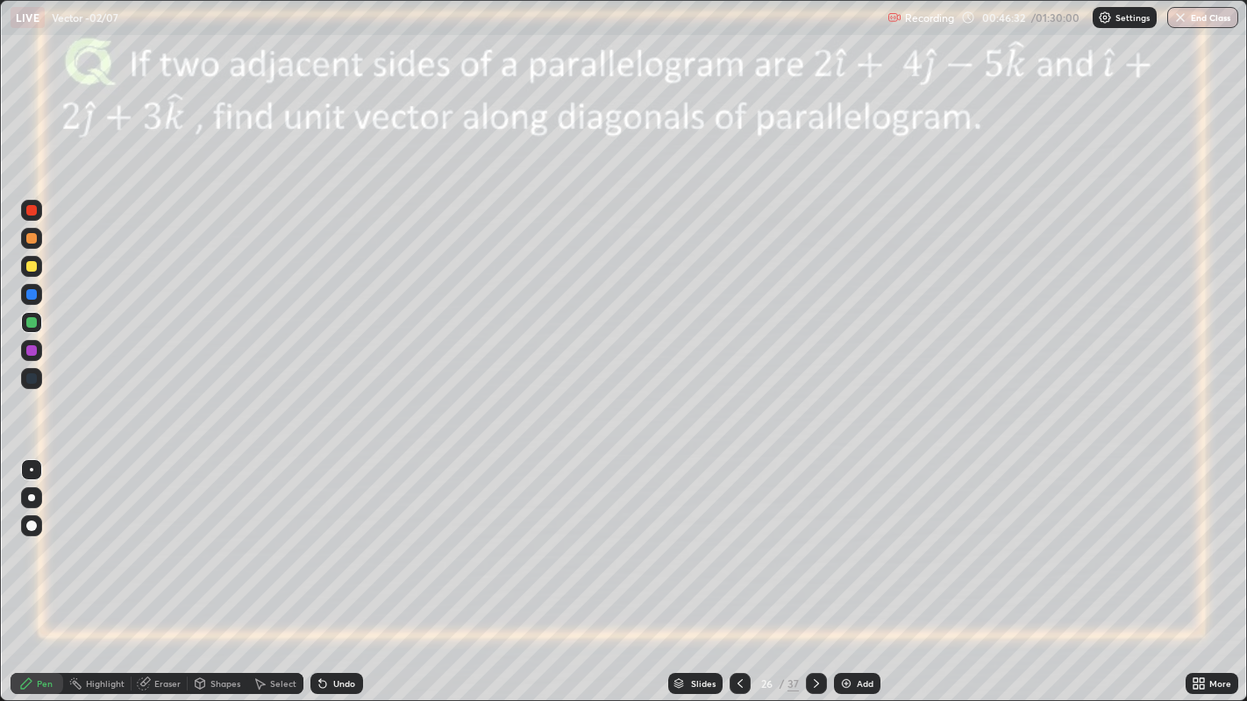
click at [814, 569] on icon at bounding box center [816, 684] width 14 height 14
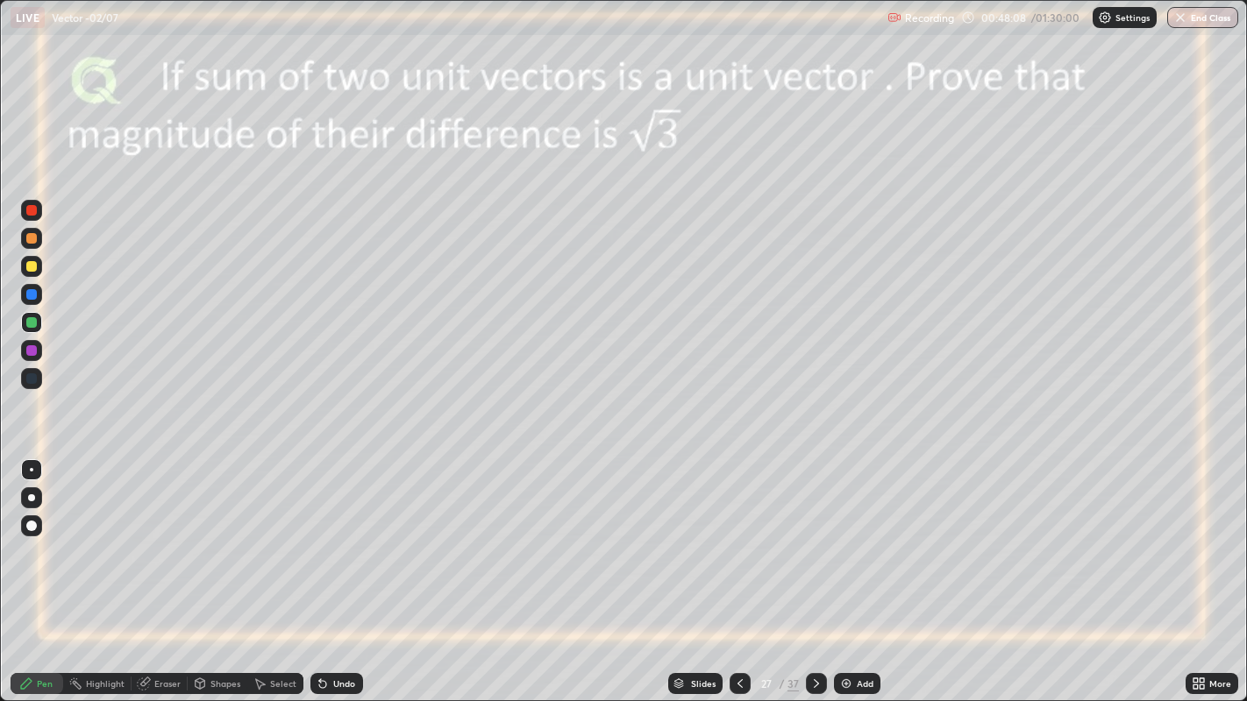
click at [33, 351] on div at bounding box center [31, 350] width 11 height 11
click at [34, 317] on div at bounding box center [31, 322] width 11 height 11
click at [31, 210] on div at bounding box center [31, 210] width 11 height 11
click at [32, 325] on div at bounding box center [31, 322] width 11 height 11
click at [809, 569] on icon at bounding box center [816, 684] width 14 height 14
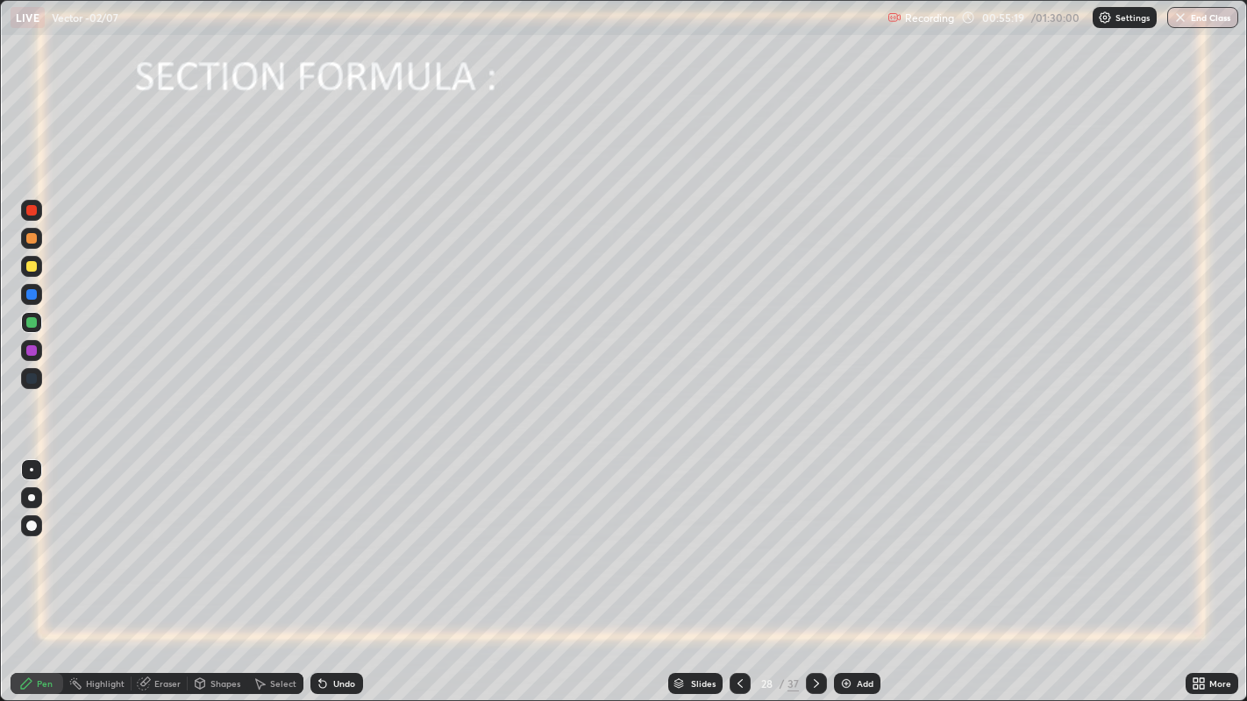
click at [338, 569] on div "Undo" at bounding box center [344, 683] width 22 height 9
click at [31, 266] on div at bounding box center [31, 266] width 11 height 11
click at [316, 569] on icon at bounding box center [323, 684] width 14 height 14
click at [32, 214] on div at bounding box center [31, 210] width 11 height 11
click at [30, 272] on div at bounding box center [31, 266] width 11 height 11
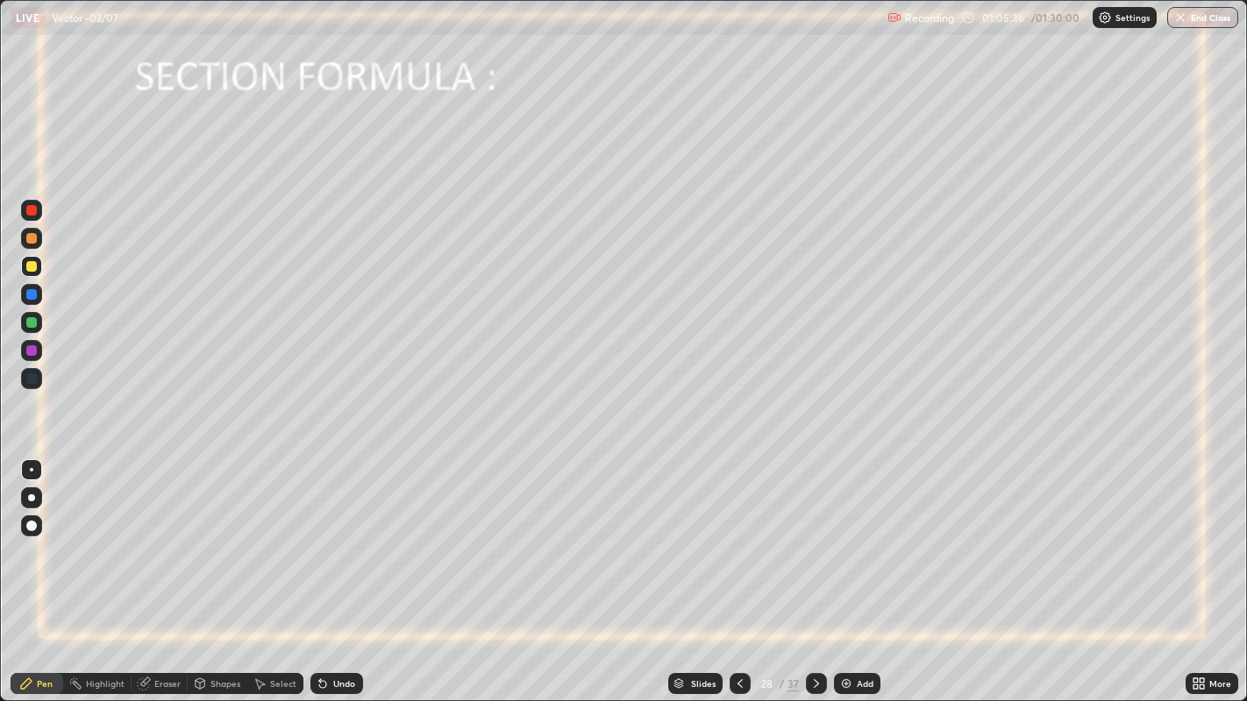
click at [848, 569] on img at bounding box center [846, 684] width 14 height 14
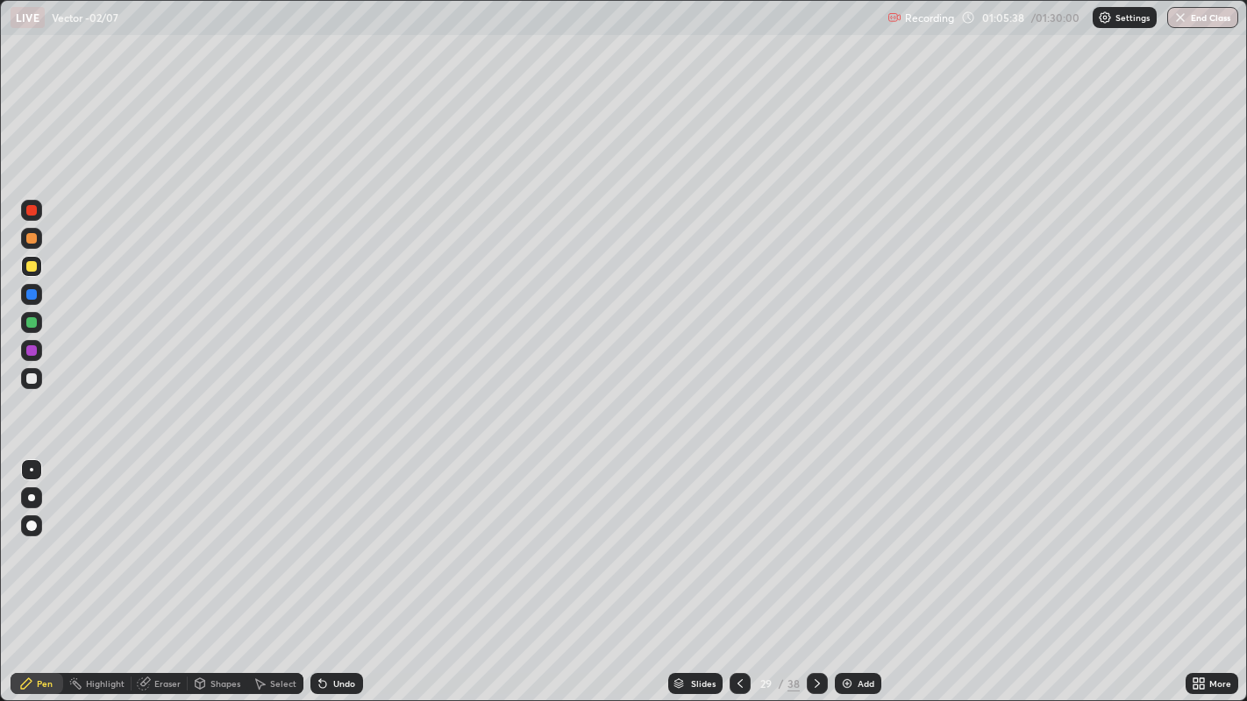
click at [31, 296] on div at bounding box center [31, 294] width 11 height 11
click at [849, 569] on img at bounding box center [847, 684] width 14 height 14
click at [736, 569] on icon at bounding box center [740, 684] width 14 height 14
click at [814, 569] on icon at bounding box center [816, 683] width 5 height 9
click at [32, 270] on div at bounding box center [31, 266] width 11 height 11
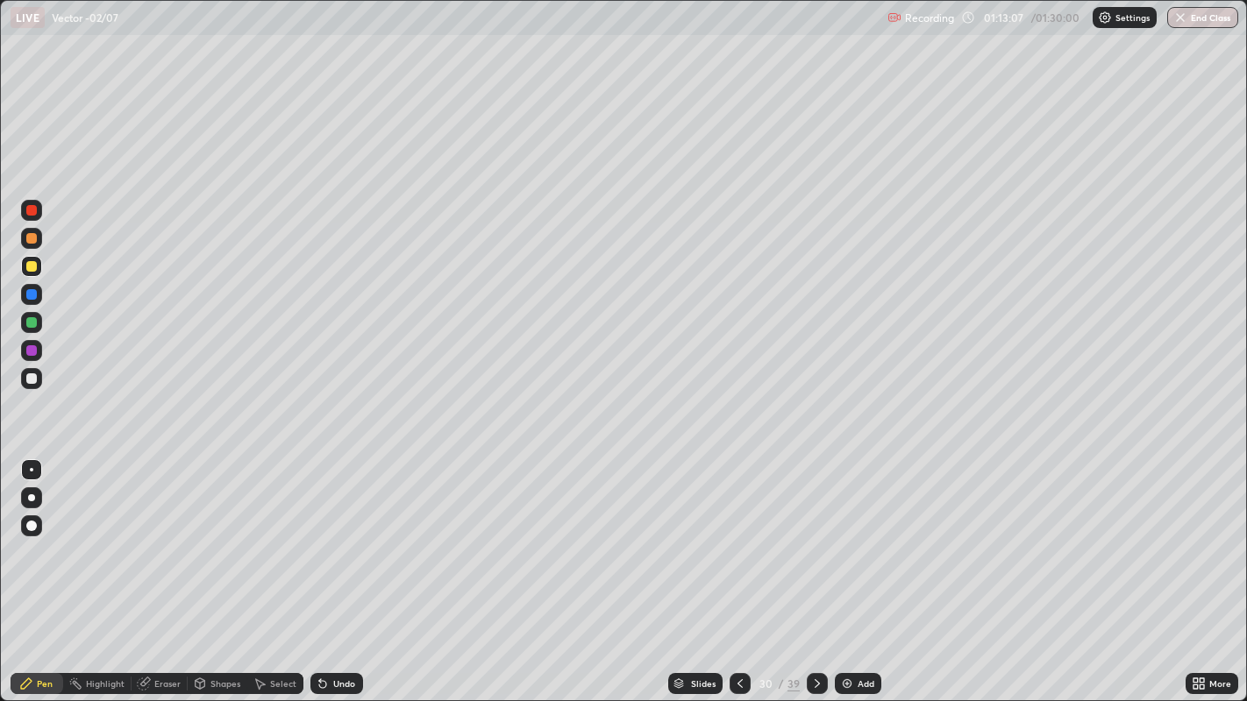
click at [860, 569] on div "Add" at bounding box center [858, 683] width 46 height 21
click at [27, 322] on div at bounding box center [31, 322] width 11 height 11
click at [320, 569] on icon at bounding box center [322, 684] width 7 height 7
click at [817, 569] on icon at bounding box center [817, 684] width 14 height 14
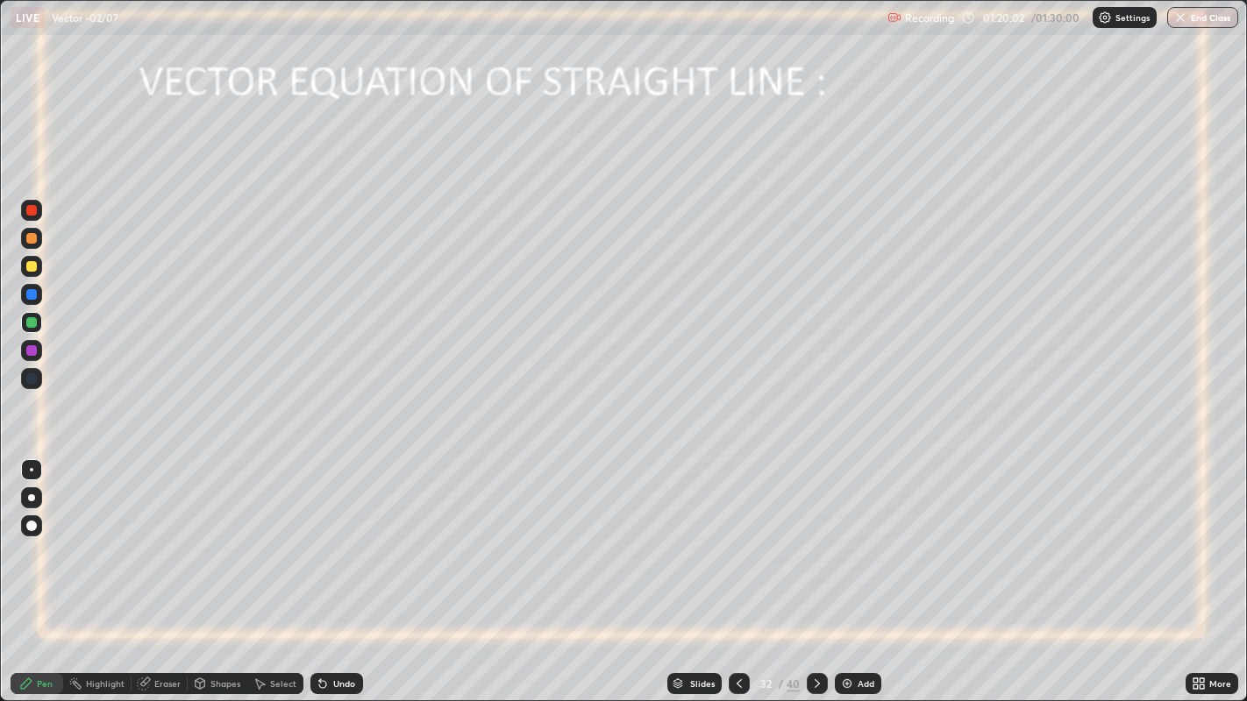
click at [36, 268] on div at bounding box center [31, 266] width 11 height 11
click at [817, 569] on icon at bounding box center [816, 683] width 5 height 9
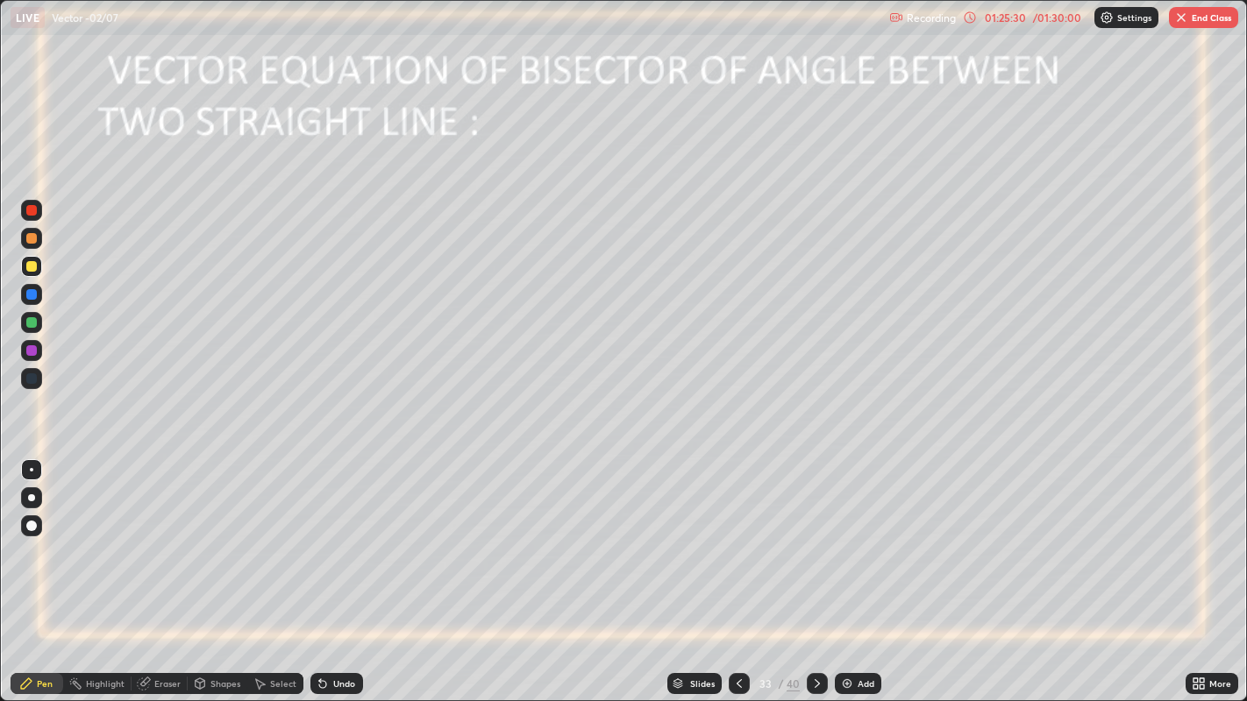
click at [813, 569] on icon at bounding box center [817, 684] width 14 height 14
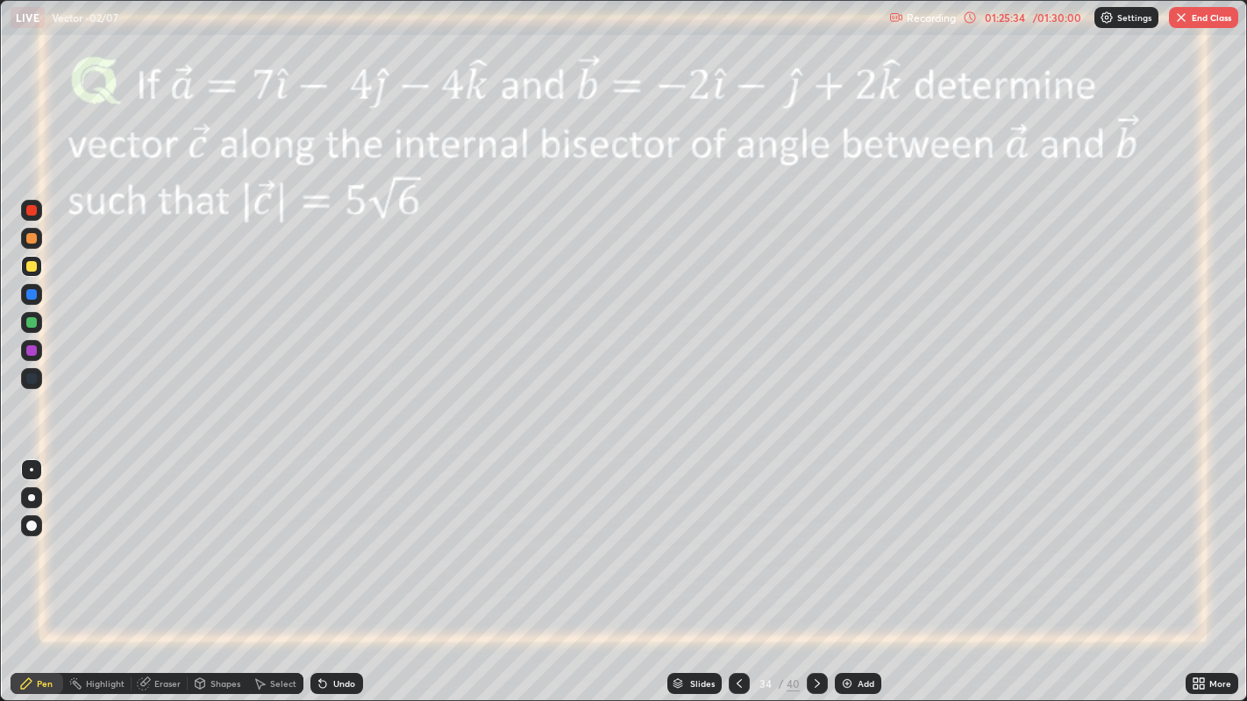
click at [816, 569] on icon at bounding box center [816, 683] width 5 height 9
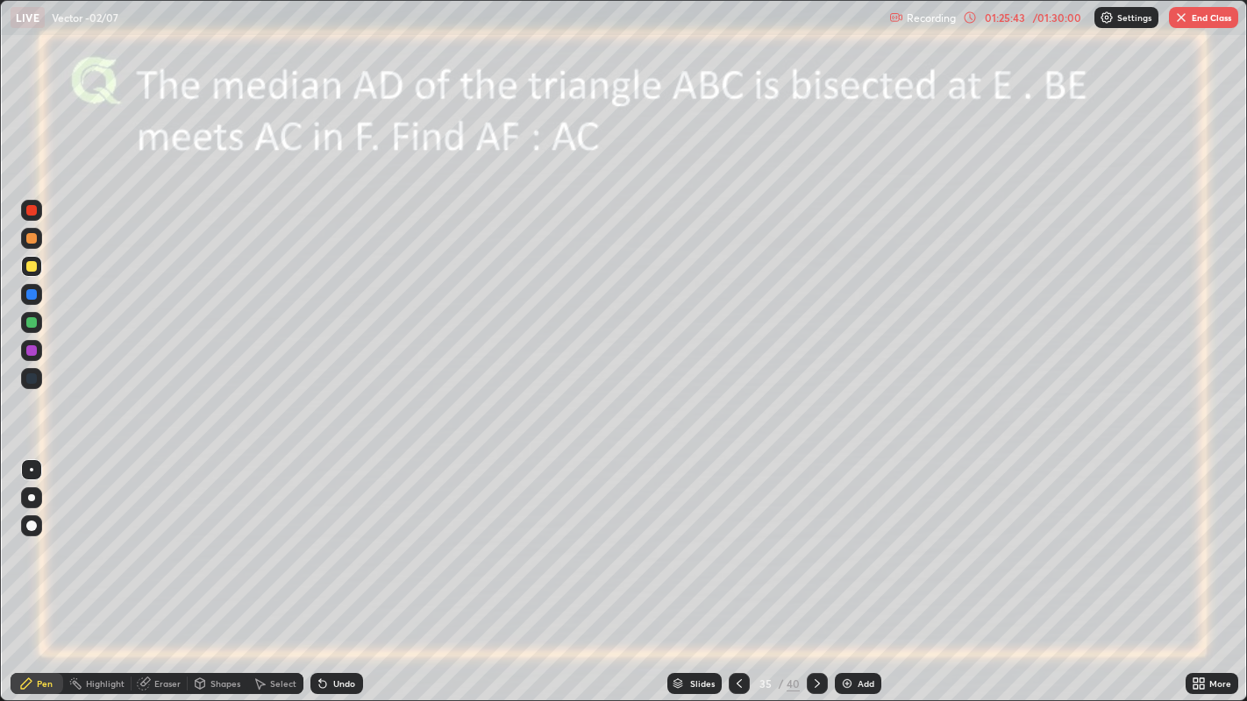
click at [815, 569] on icon at bounding box center [817, 684] width 14 height 14
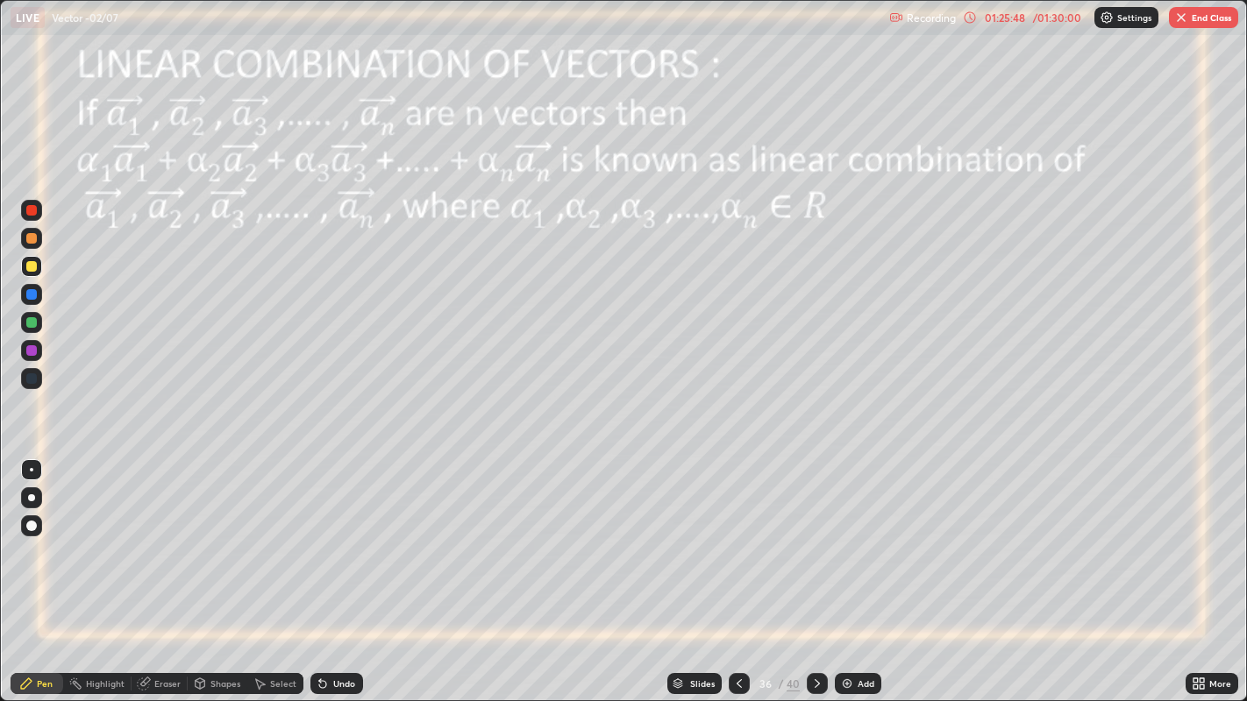
click at [736, 569] on icon at bounding box center [739, 684] width 14 height 14
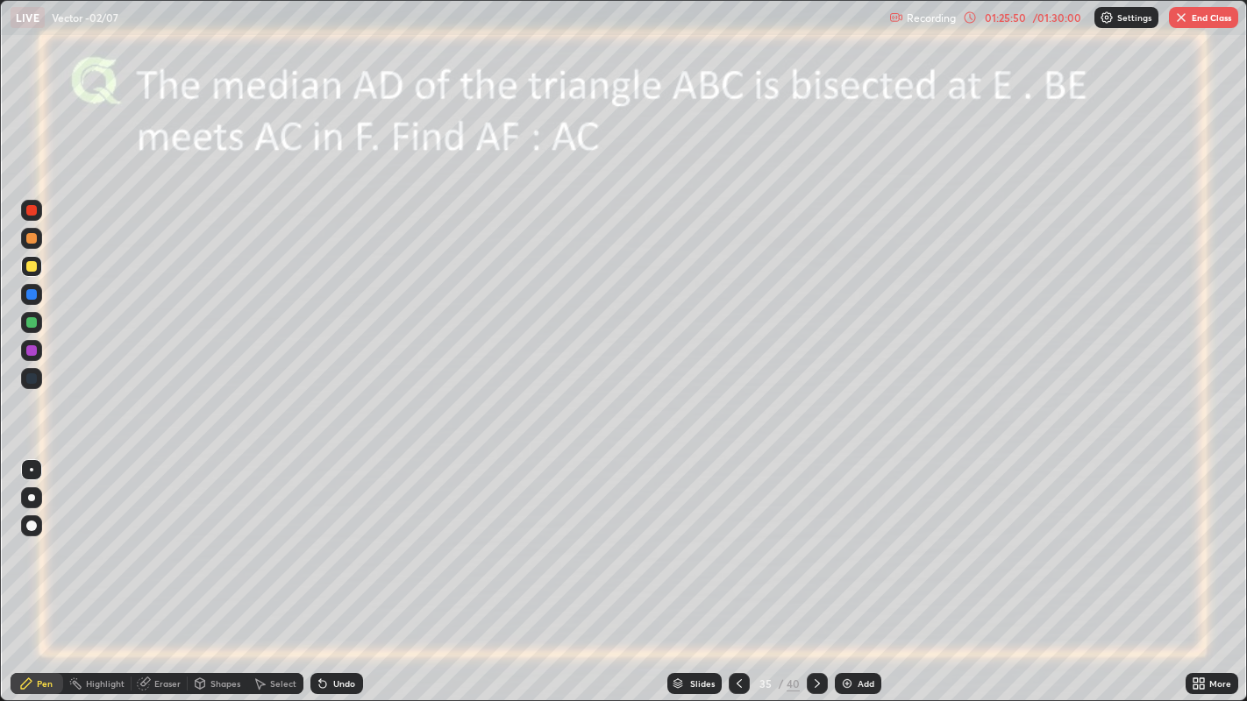
click at [1205, 18] on button "End Class" at bounding box center [1203, 17] width 69 height 21
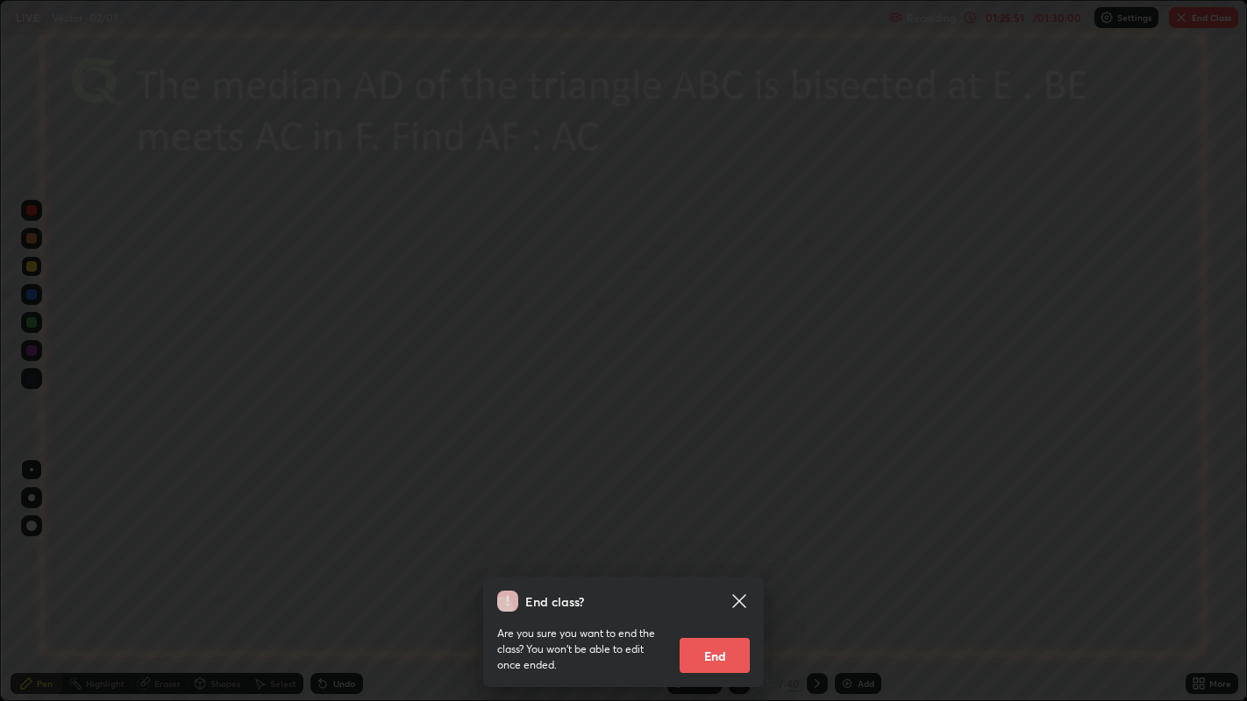
click at [730, 569] on button "End" at bounding box center [714, 655] width 70 height 35
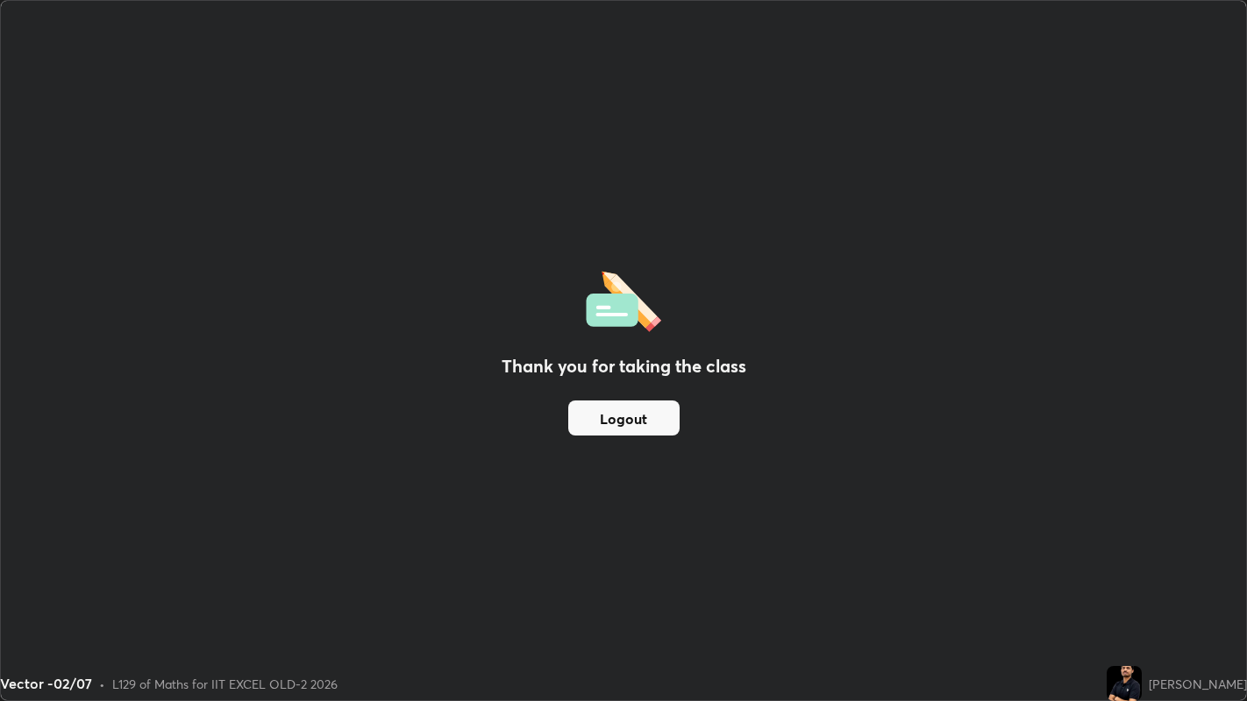
click at [632, 411] on button "Logout" at bounding box center [623, 418] width 111 height 35
